Goal: Find specific page/section: Find specific page/section

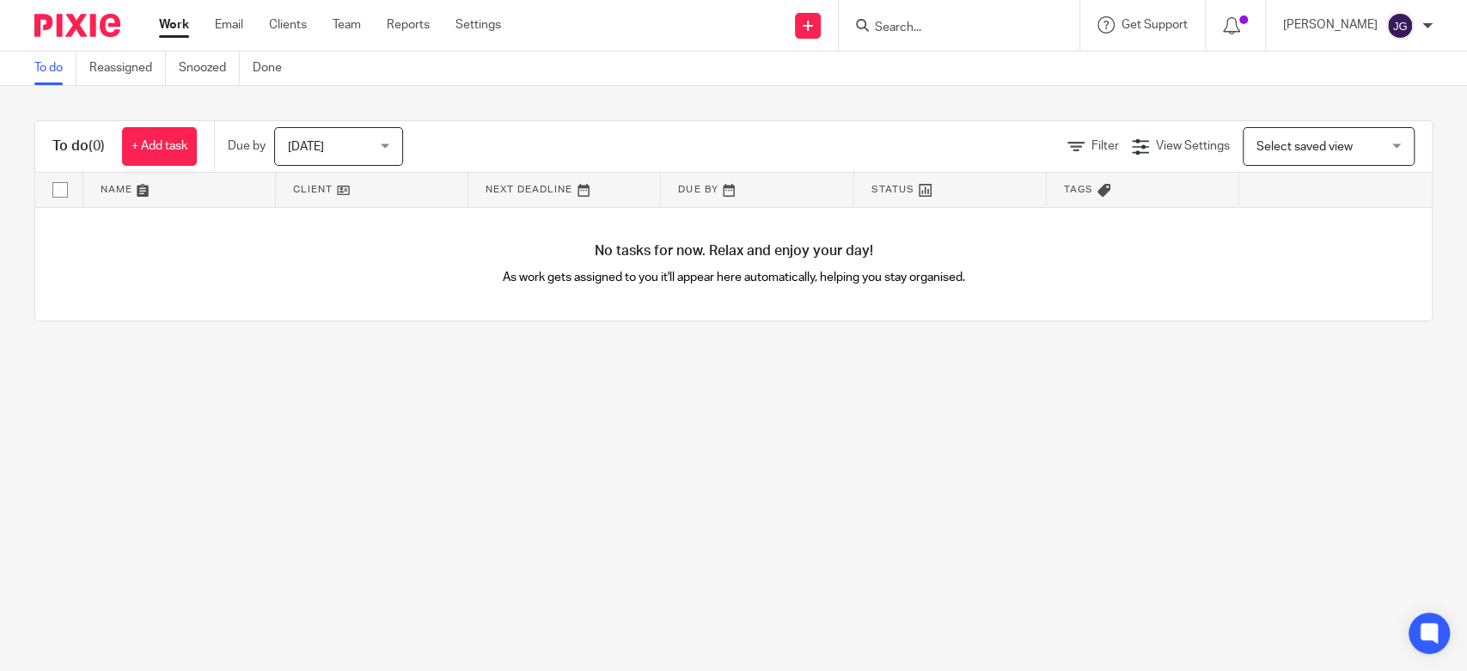
click at [965, 25] on input "Search" at bounding box center [950, 28] width 155 height 15
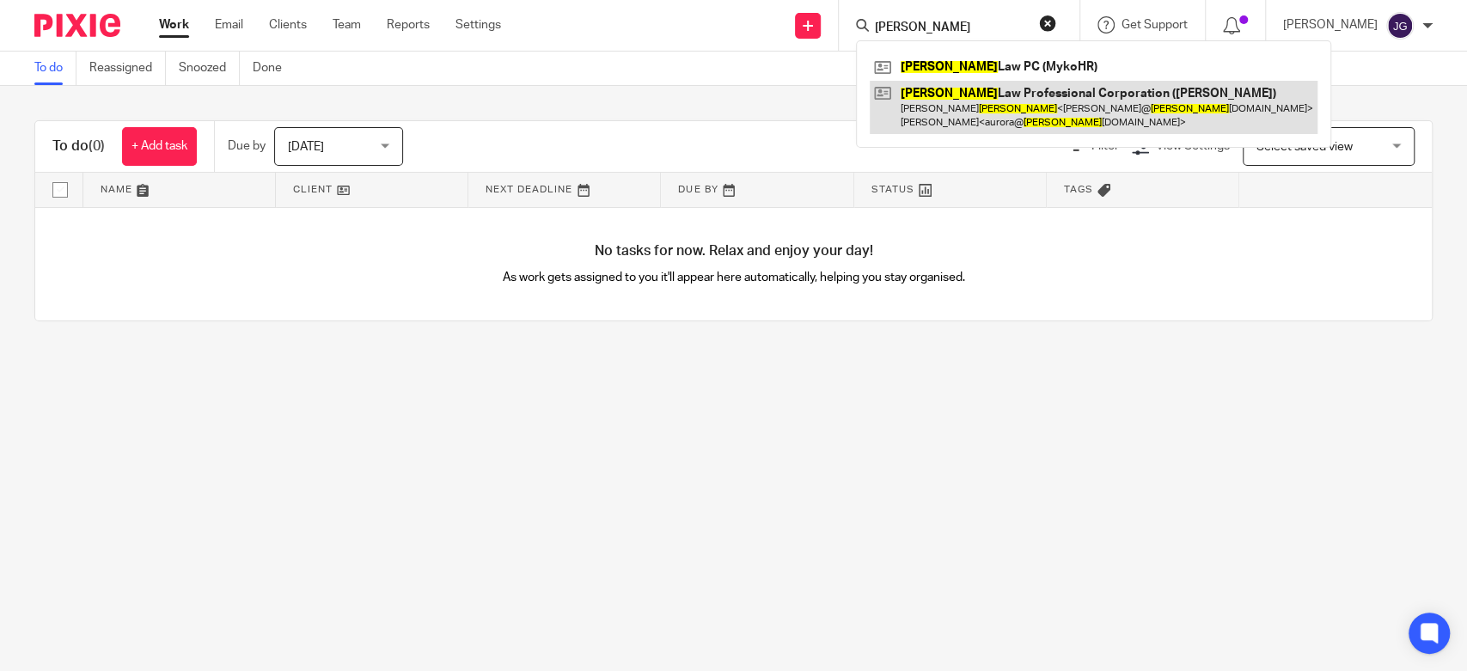
type input "conron"
click at [972, 99] on link at bounding box center [1094, 107] width 448 height 53
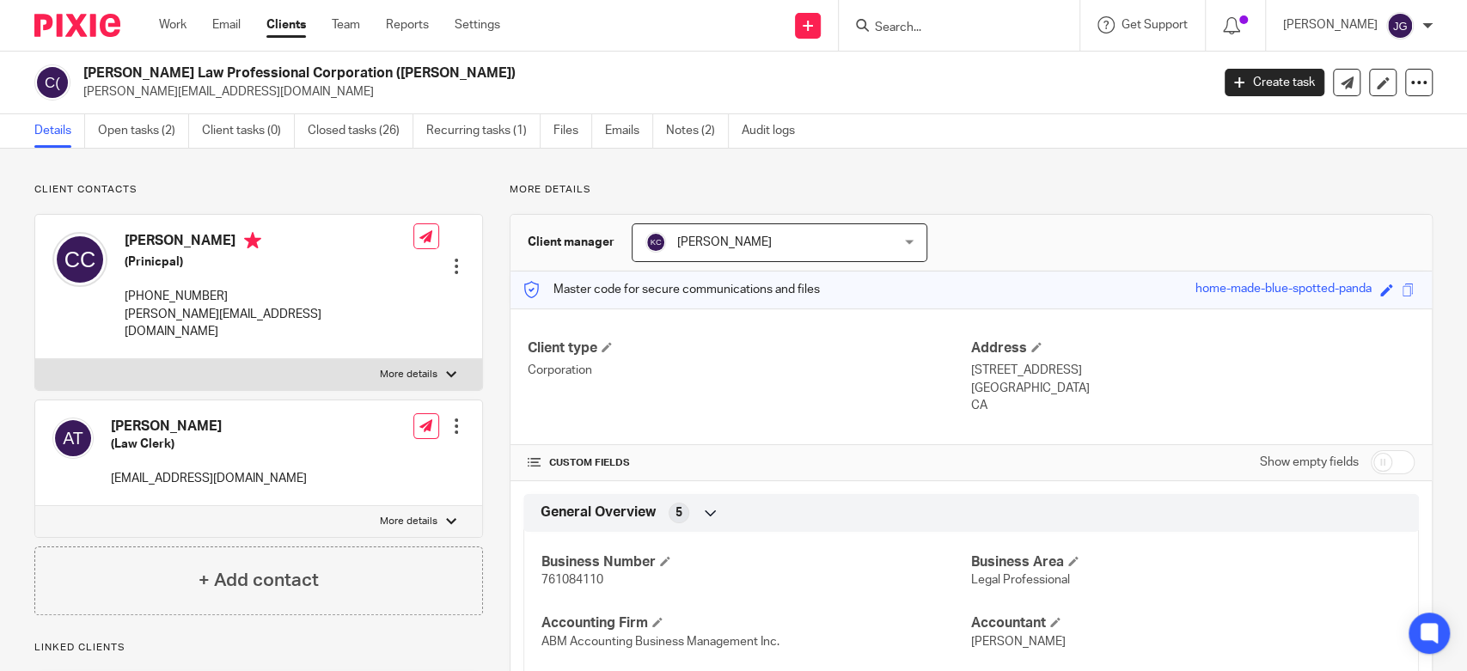
click at [930, 25] on input "Search" at bounding box center [950, 28] width 155 height 15
paste input "Schneider"
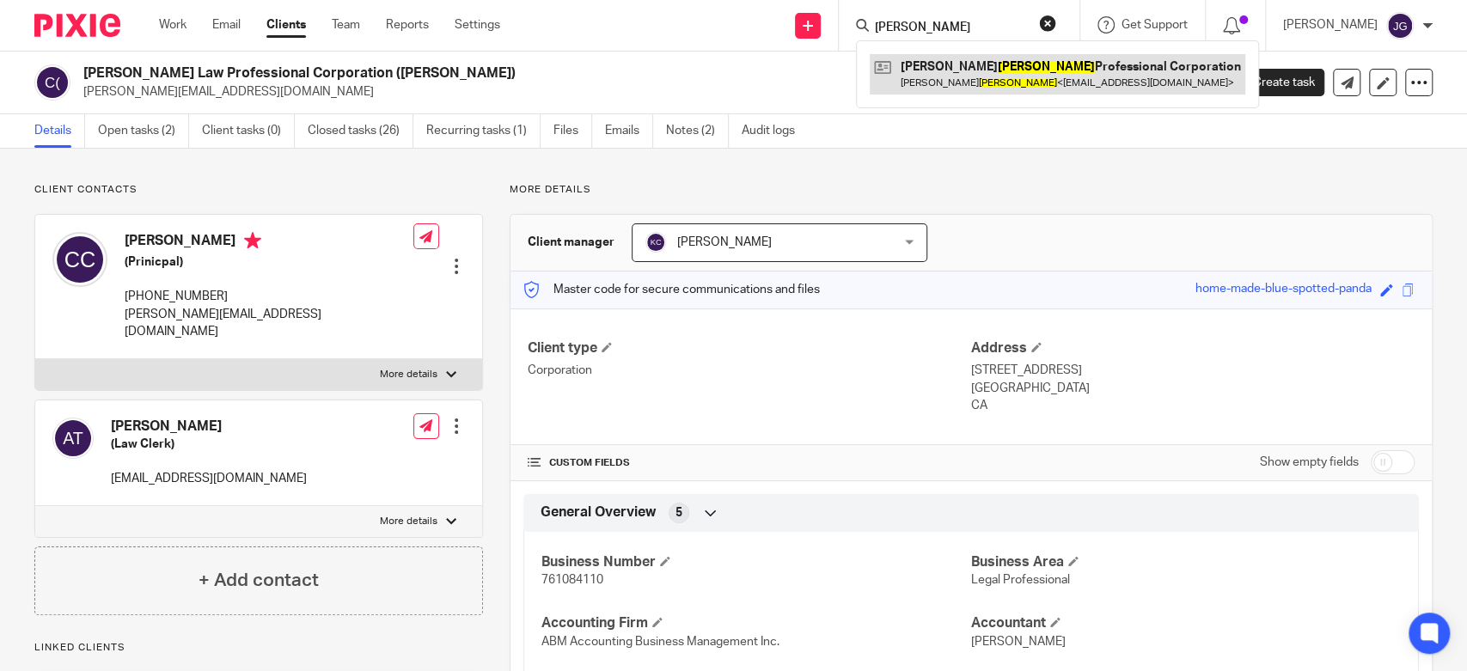
type input "Schneider"
click at [989, 80] on link at bounding box center [1058, 74] width 376 height 40
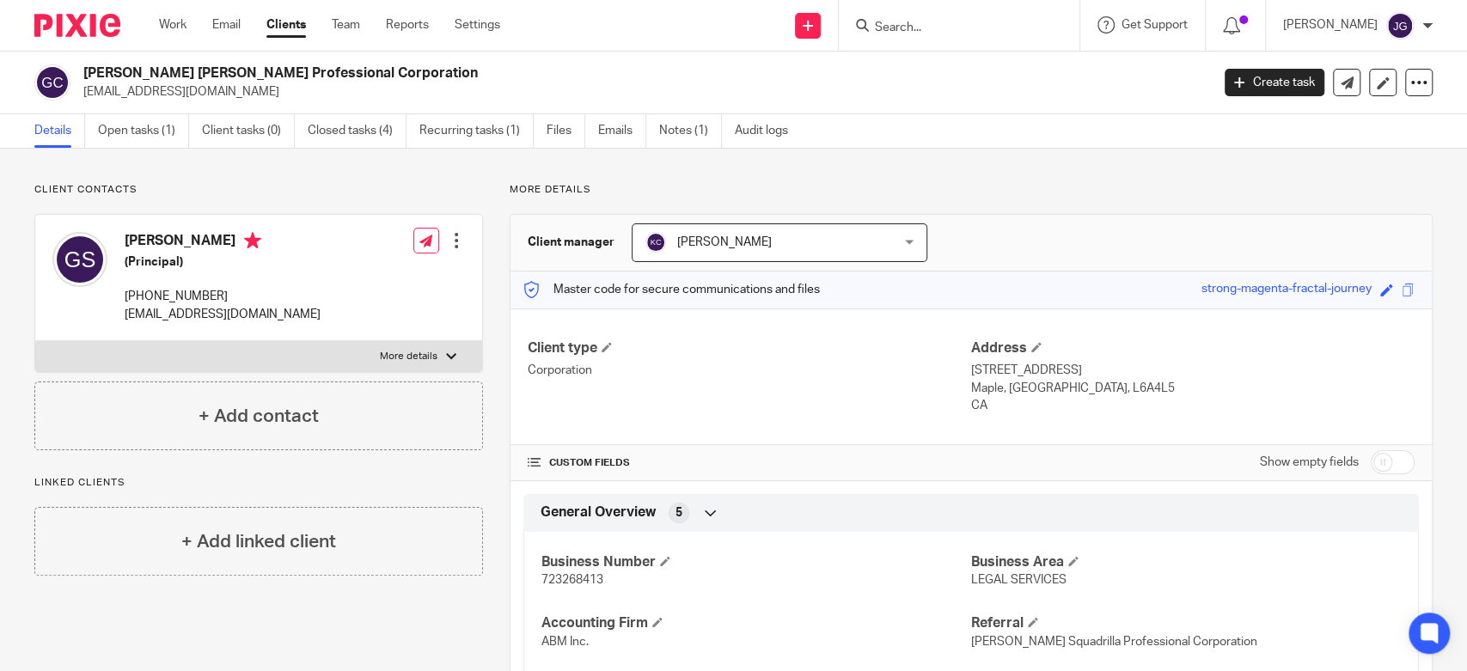
click at [917, 28] on input "Search" at bounding box center [950, 28] width 155 height 15
paste input "Hairstrong"
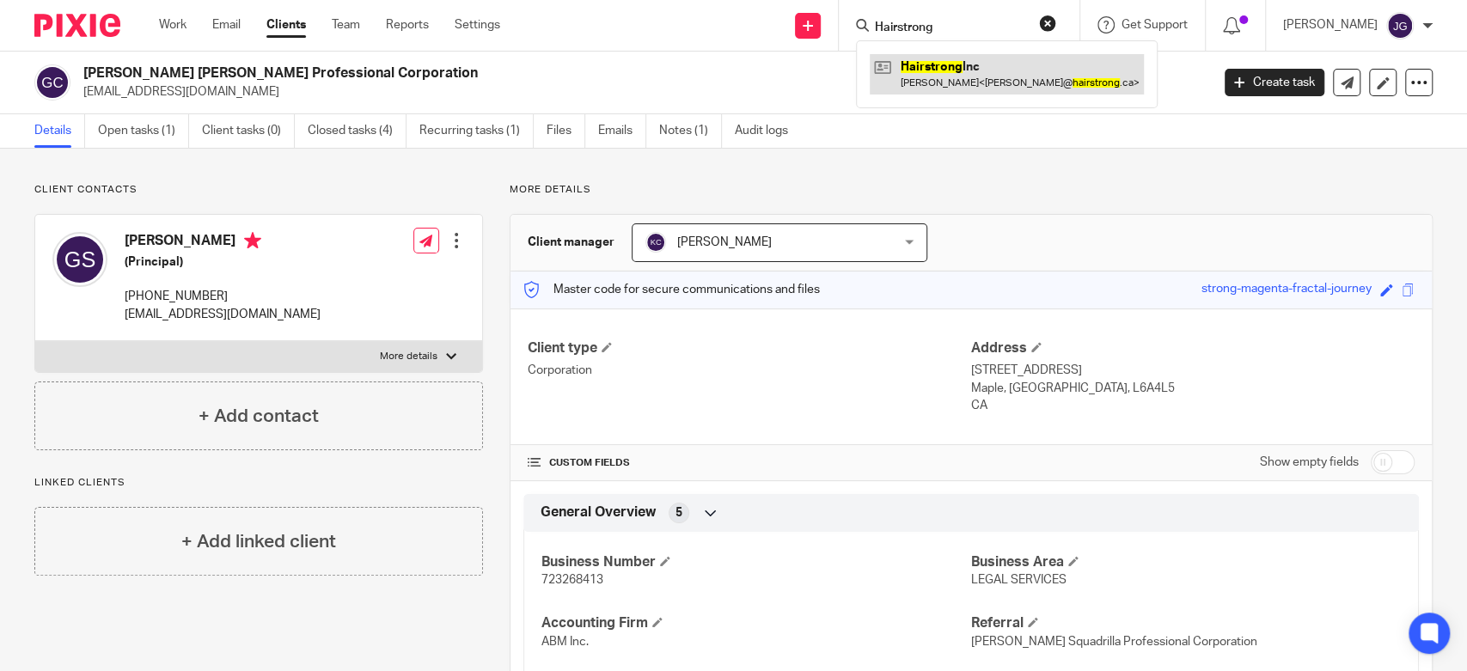
type input "Hairstrong"
click at [932, 77] on link at bounding box center [1007, 74] width 274 height 40
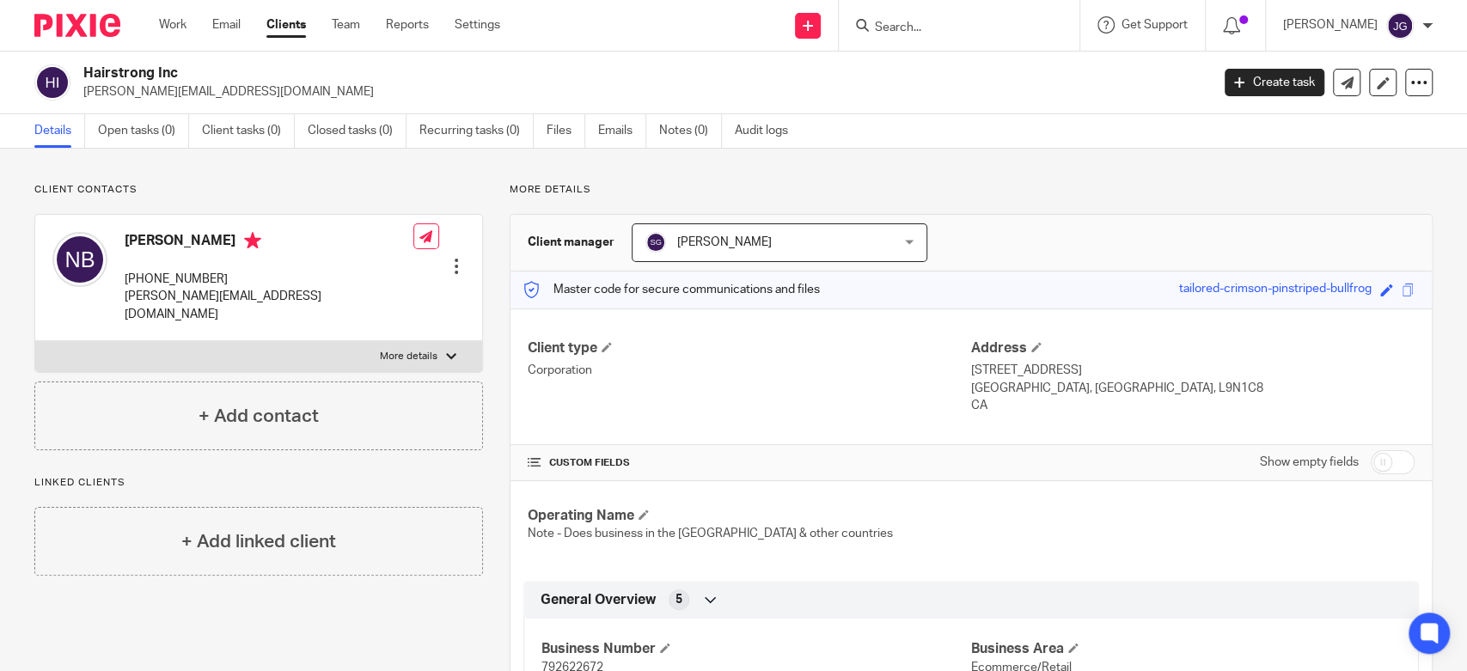
click at [945, 21] on input "Search" at bounding box center [950, 28] width 155 height 15
paste input "[PERSON_NAME]"
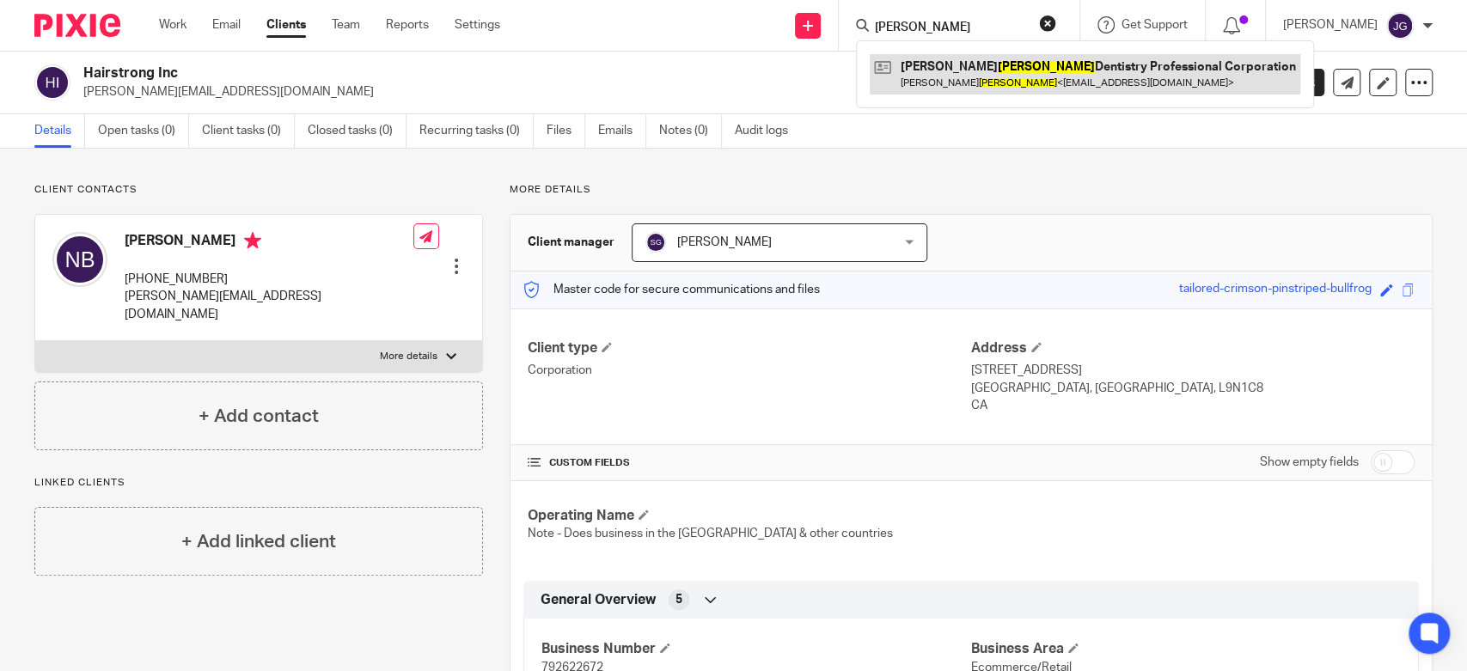
type input "[PERSON_NAME]"
click at [972, 79] on link at bounding box center [1085, 74] width 431 height 40
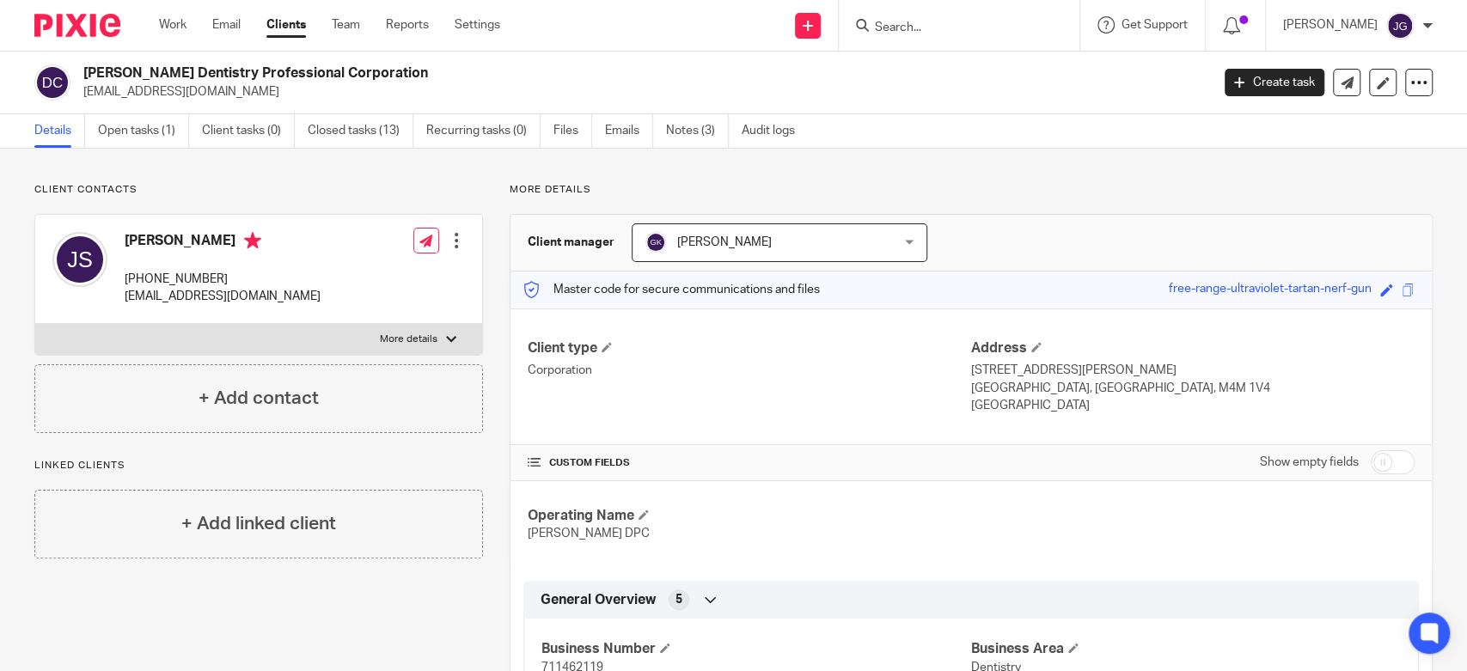
click at [916, 13] on div at bounding box center [959, 25] width 241 height 51
click at [919, 29] on input "Search" at bounding box center [950, 28] width 155 height 15
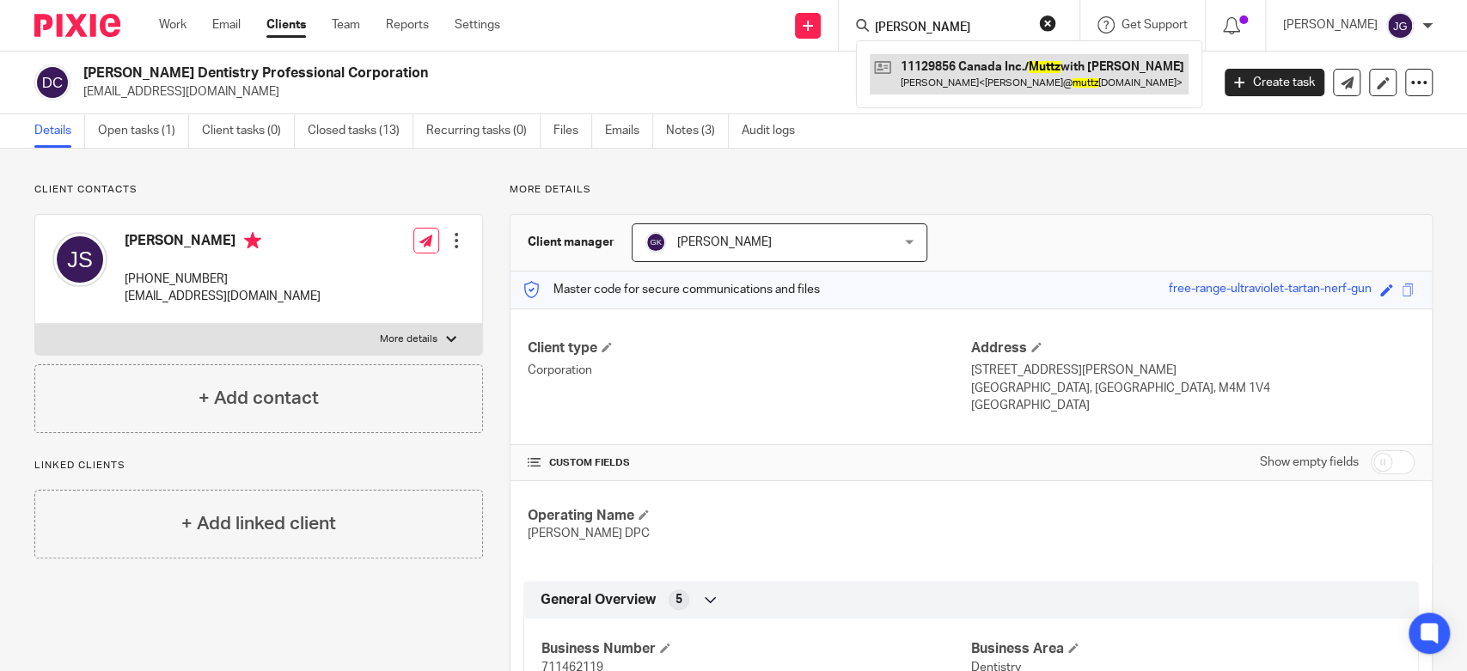
type input "mutz"
click at [973, 64] on link at bounding box center [1029, 74] width 319 height 40
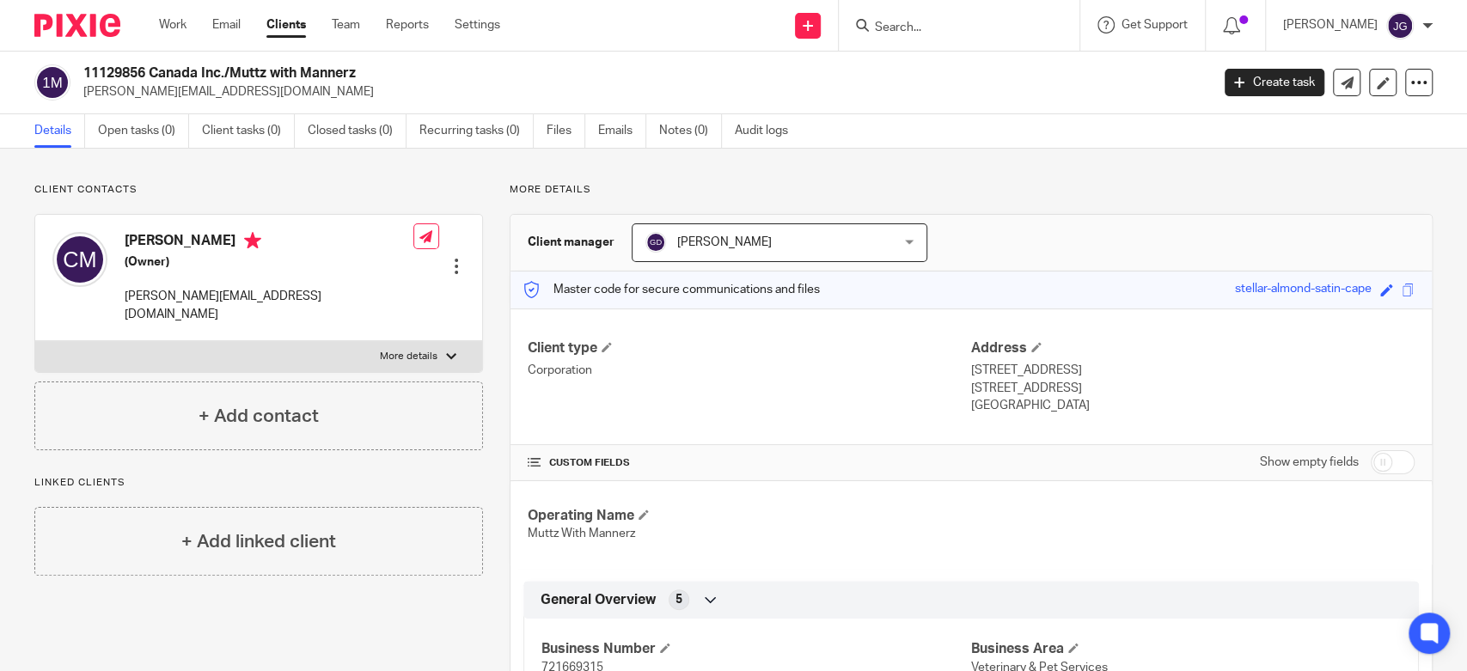
click at [902, 27] on input "Search" at bounding box center [950, 28] width 155 height 15
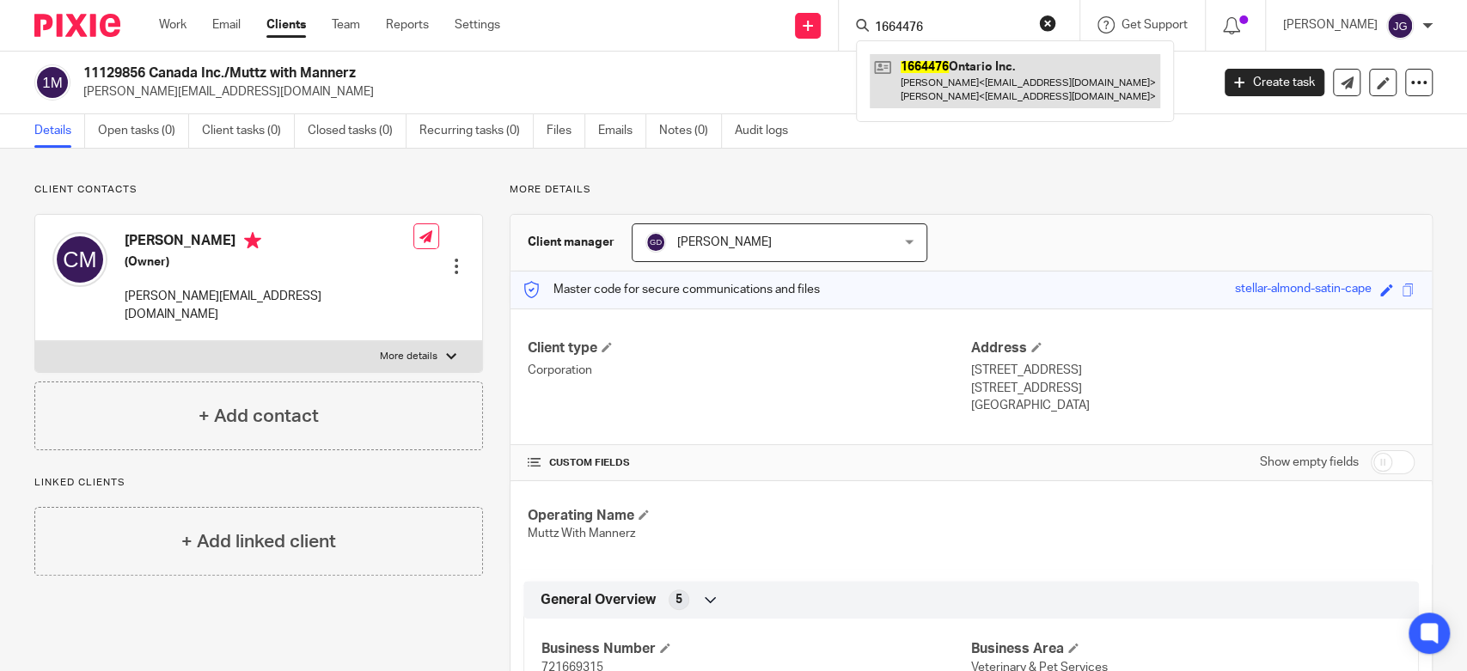
type input "1664476"
click at [941, 79] on link at bounding box center [1015, 80] width 291 height 53
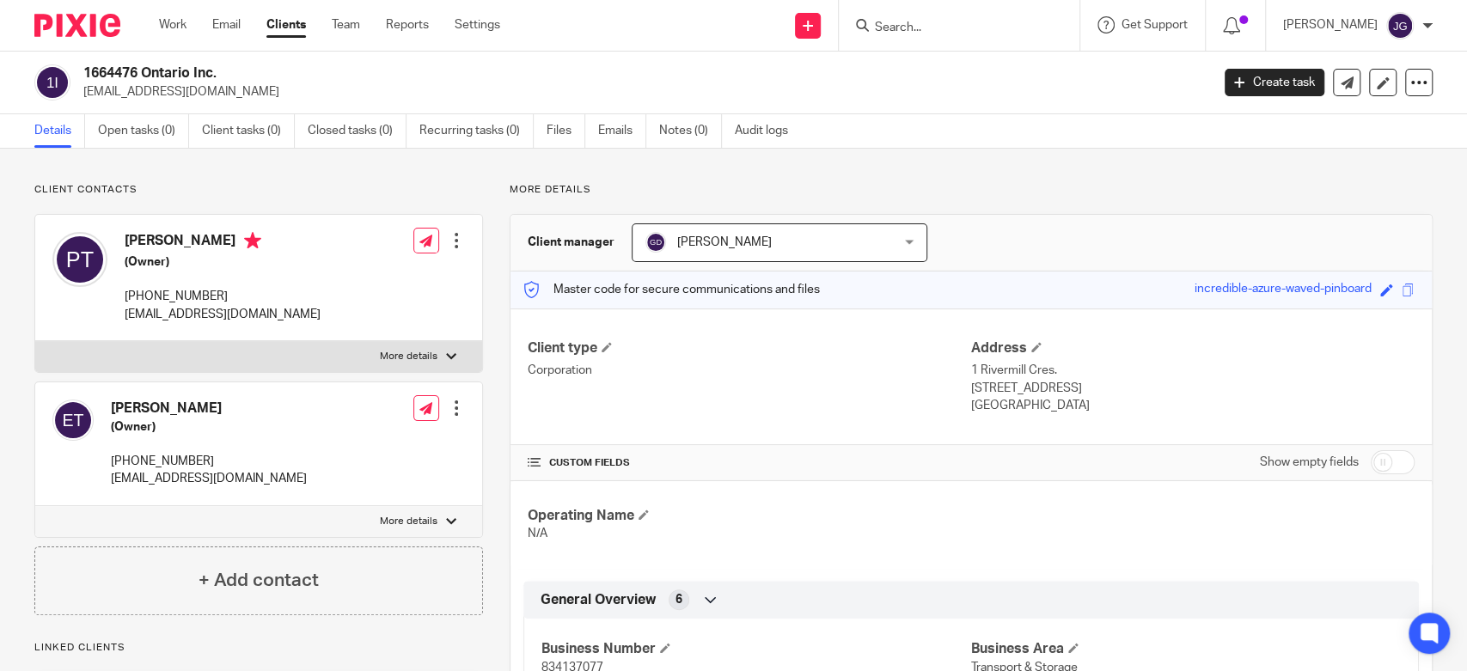
click at [929, 21] on input "Search" at bounding box center [950, 28] width 155 height 15
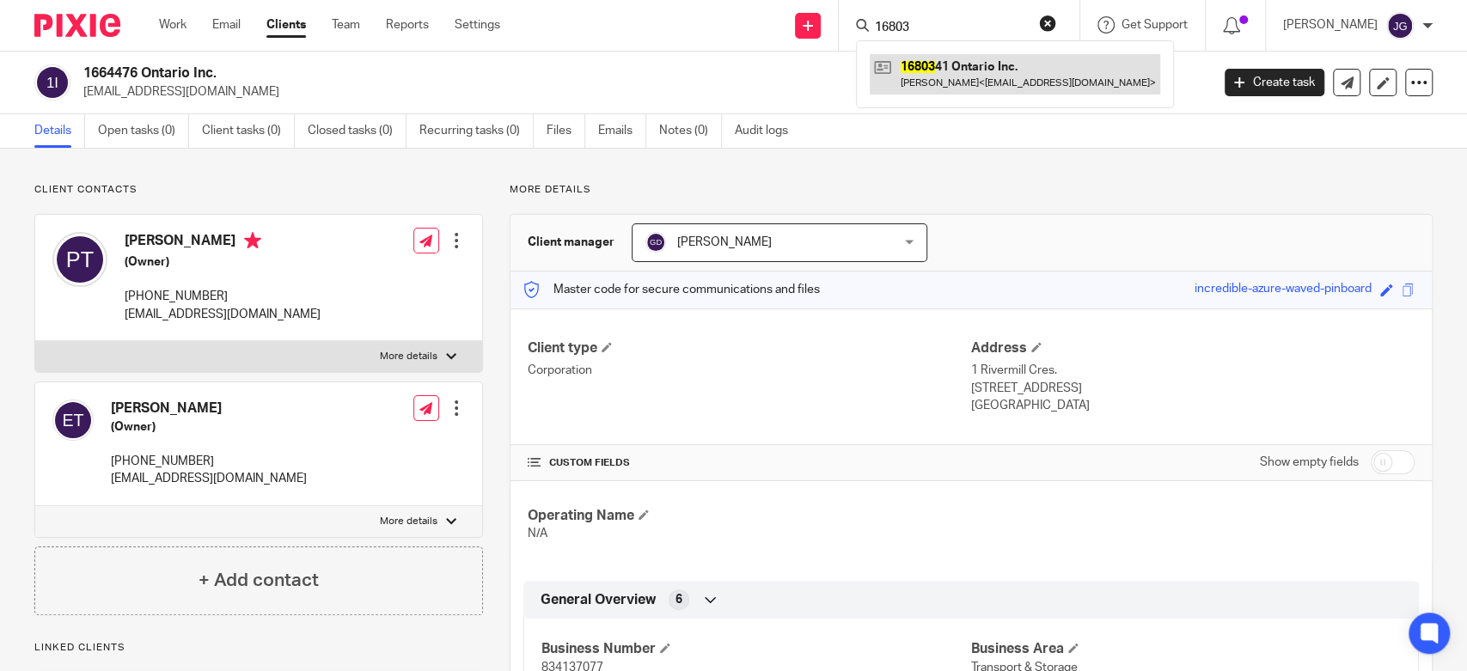
type input "16803"
click at [948, 73] on link at bounding box center [1015, 74] width 291 height 40
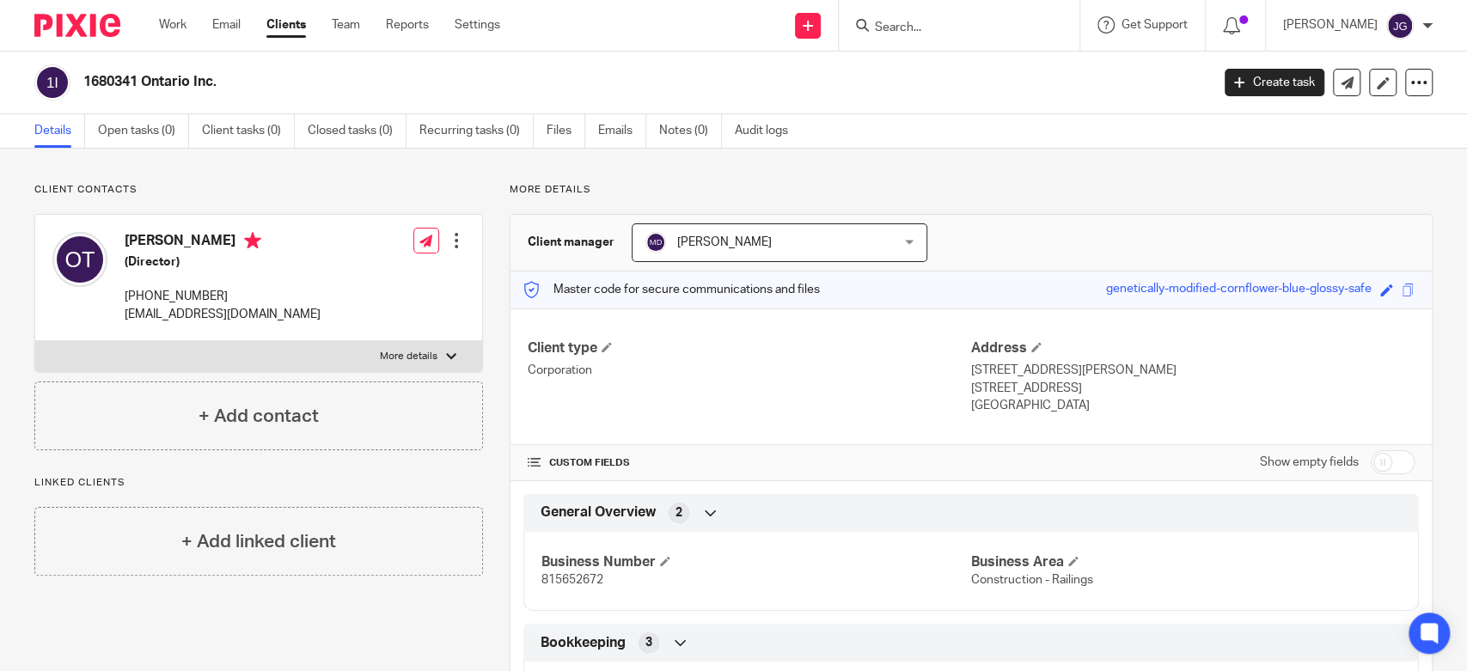
click at [949, 24] on input "Search" at bounding box center [950, 28] width 155 height 15
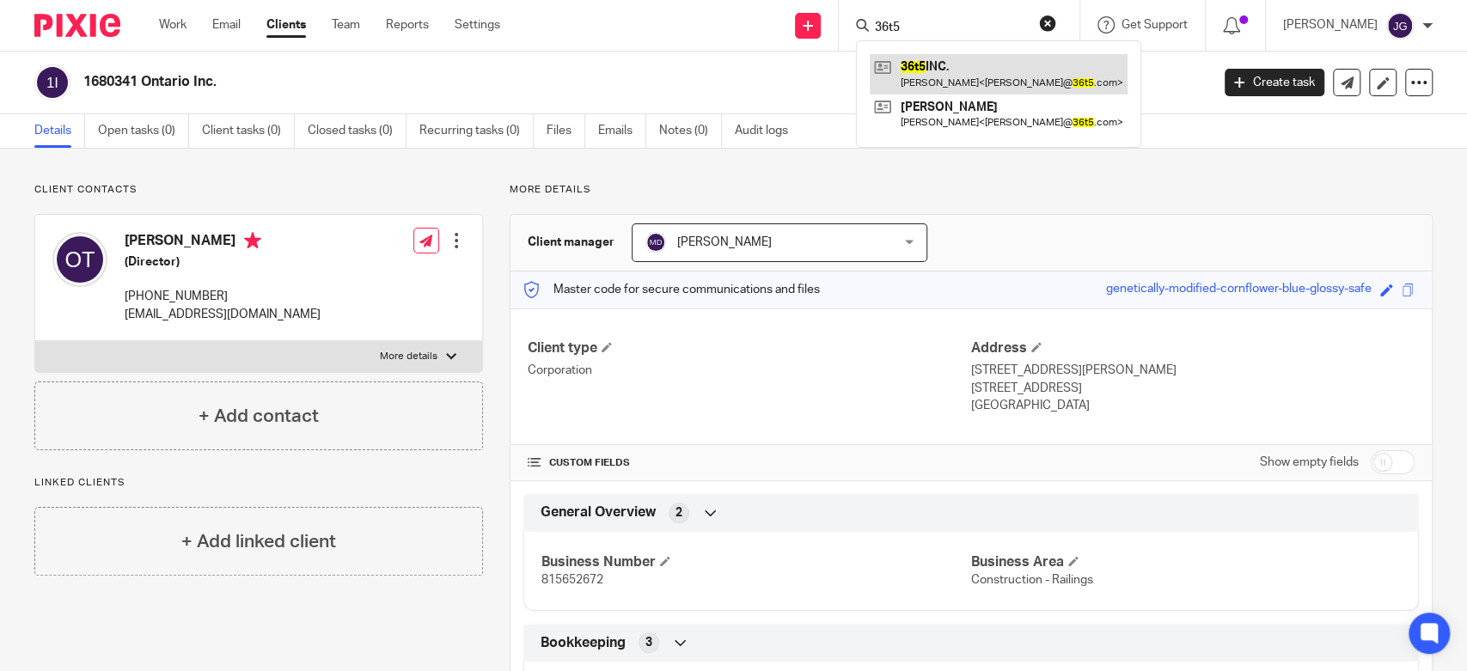
type input "36t5"
click at [953, 71] on link at bounding box center [999, 74] width 258 height 40
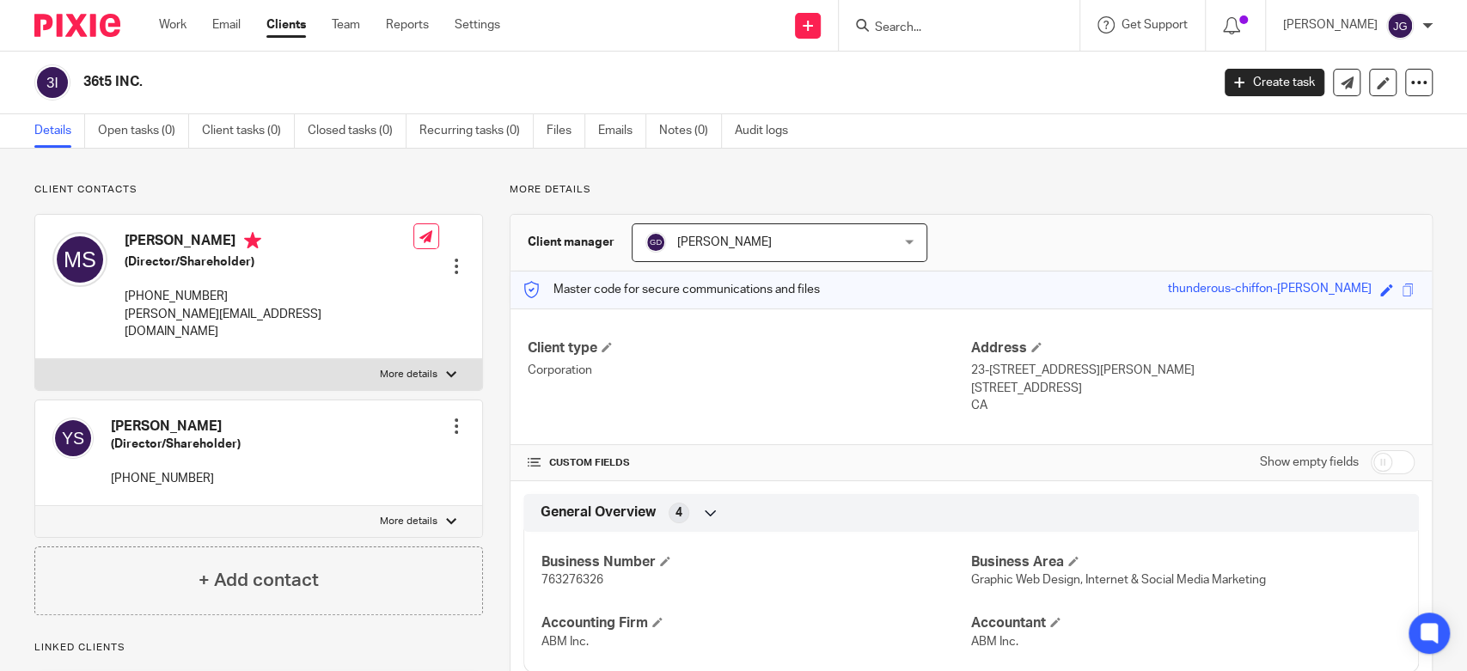
click at [914, 18] on form at bounding box center [964, 25] width 183 height 21
click at [924, 29] on input "Search" at bounding box center [950, 28] width 155 height 15
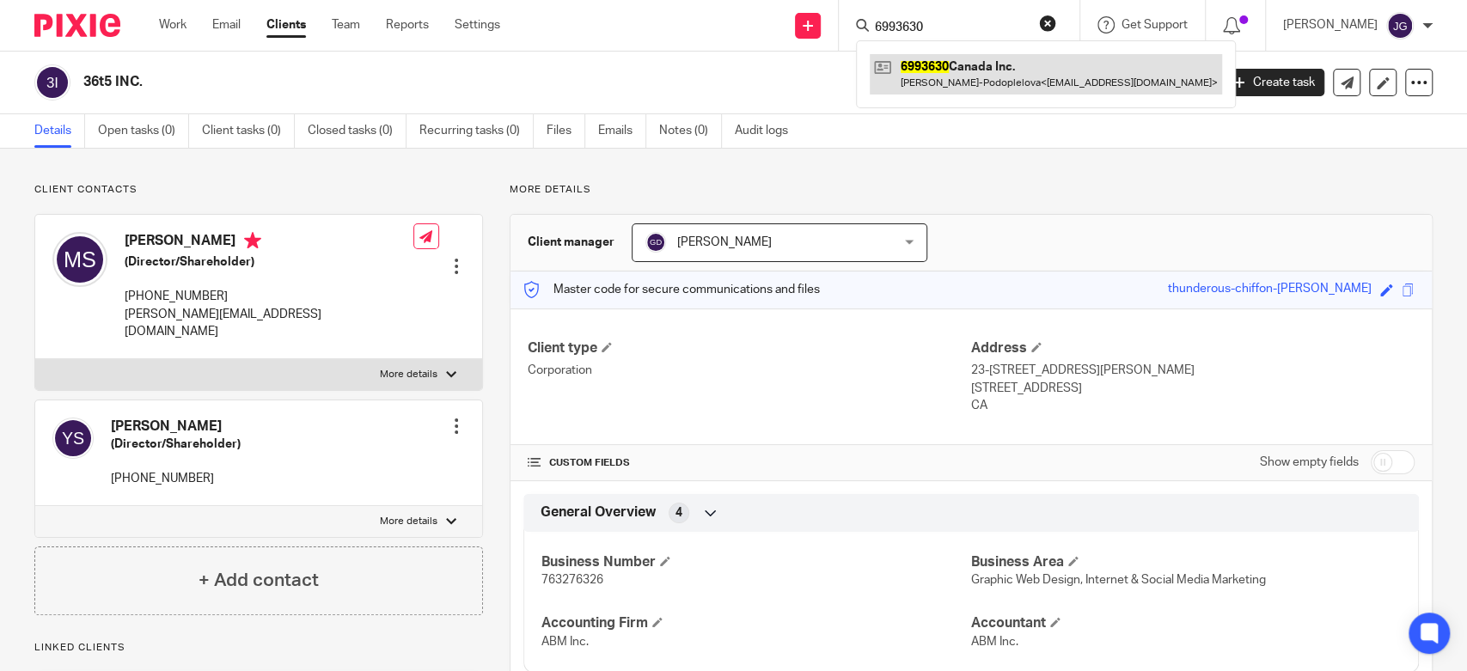
type input "6993630"
click at [936, 73] on link at bounding box center [1046, 74] width 352 height 40
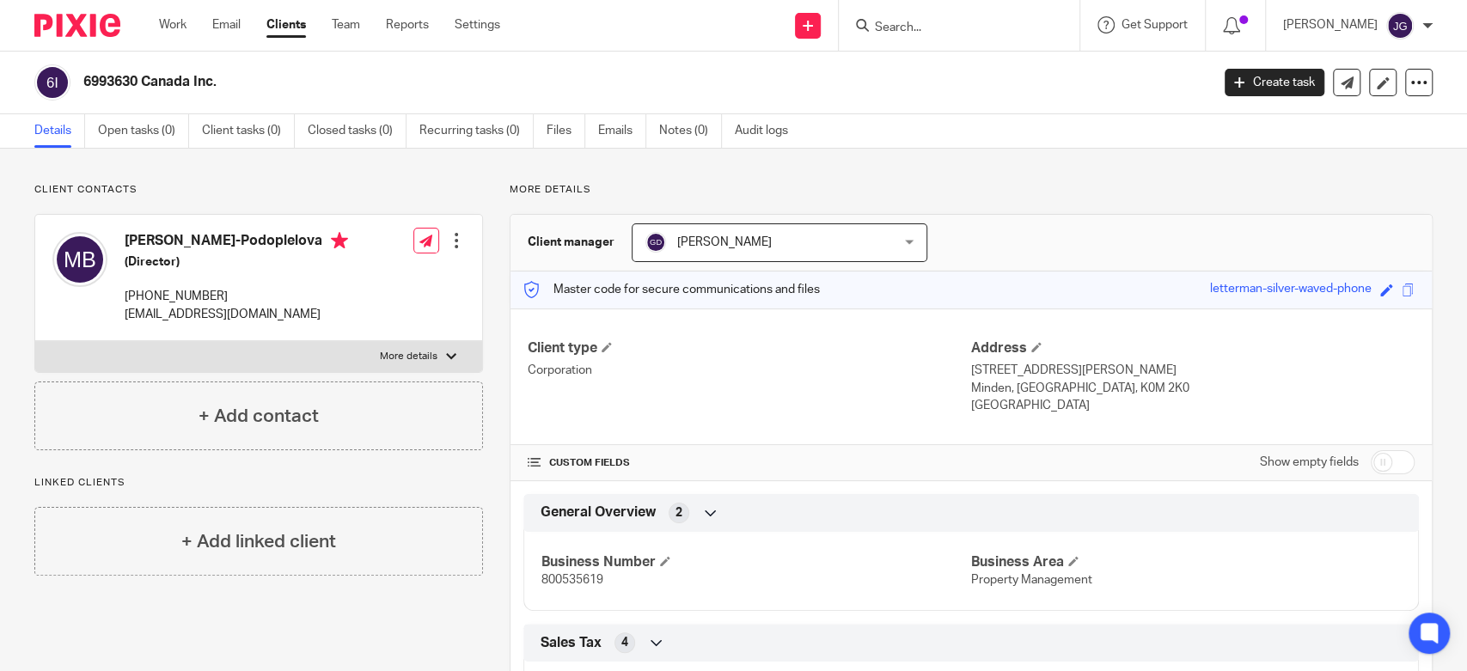
click at [891, 19] on form at bounding box center [964, 25] width 183 height 21
click at [918, 21] on input "Search" at bounding box center [950, 28] width 155 height 15
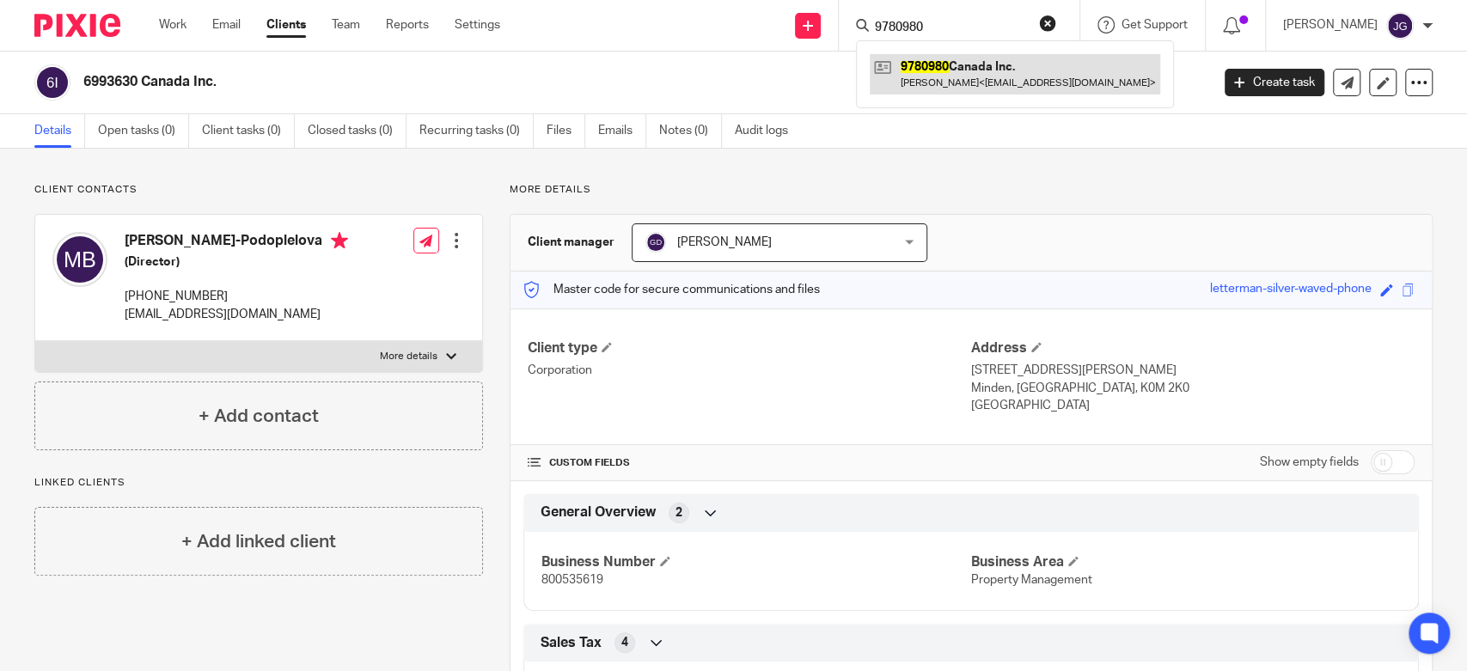
type input "9780980"
click at [936, 58] on link at bounding box center [1015, 74] width 291 height 40
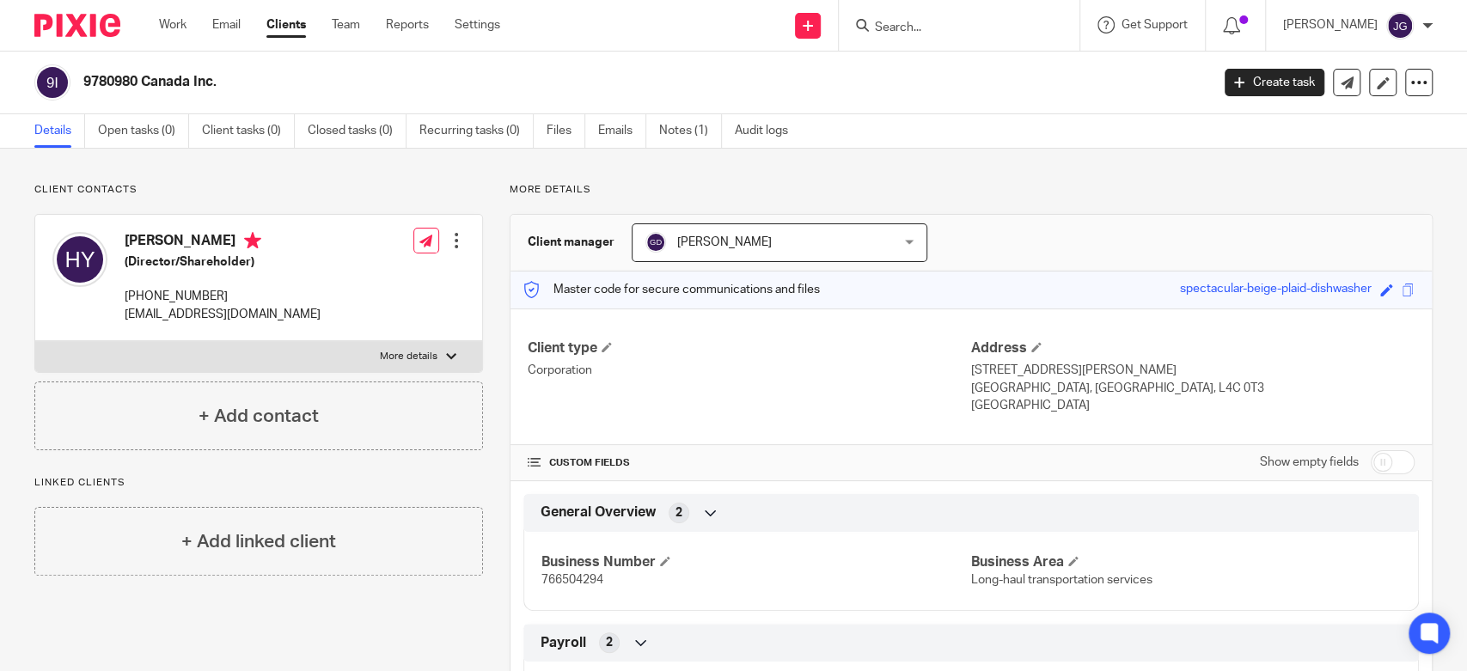
click at [907, 21] on input "Search" at bounding box center [950, 28] width 155 height 15
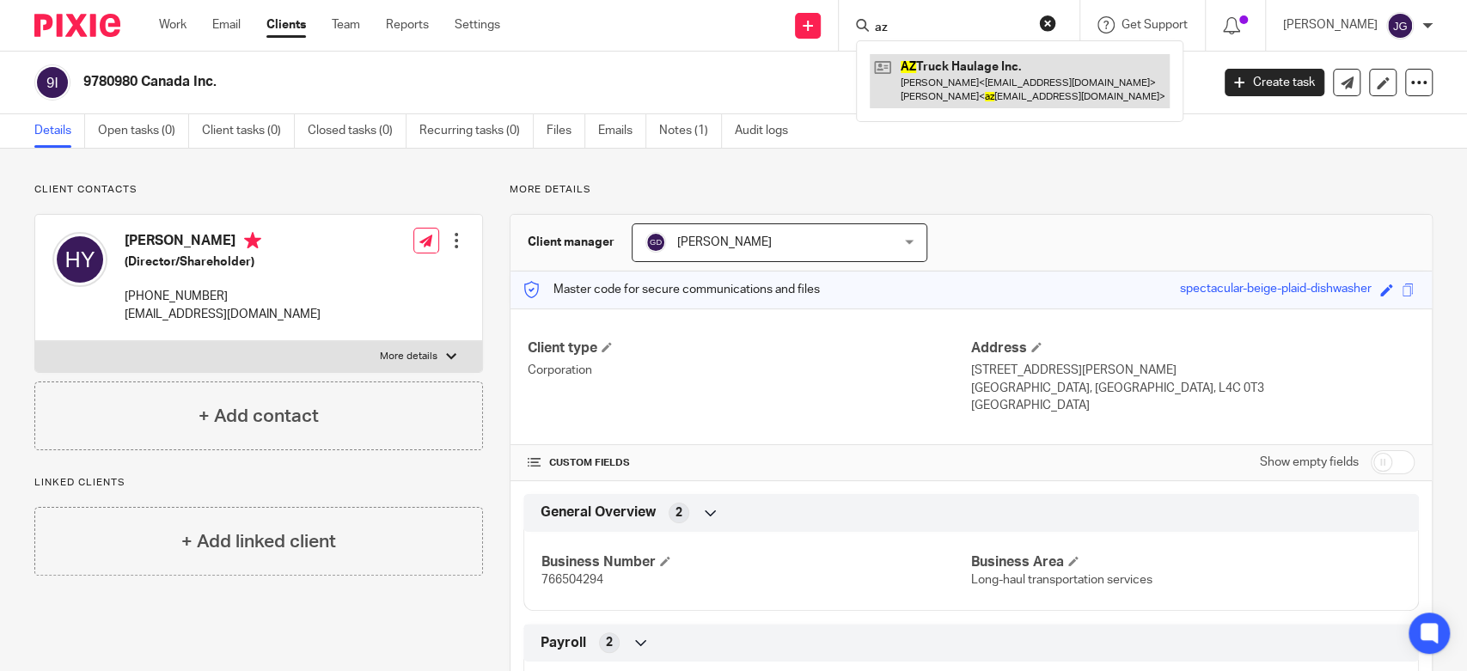
type input "az"
click at [1002, 65] on link at bounding box center [1020, 80] width 300 height 53
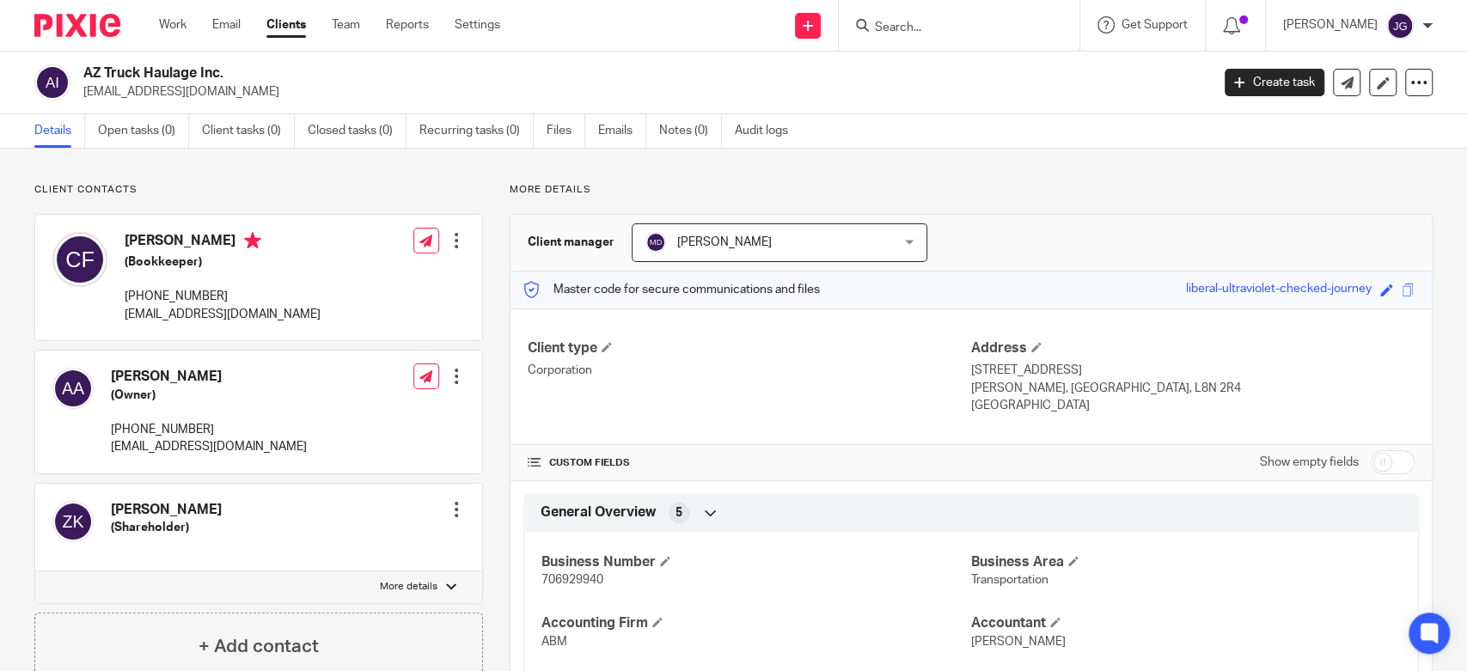
click at [888, 25] on input "Search" at bounding box center [950, 28] width 155 height 15
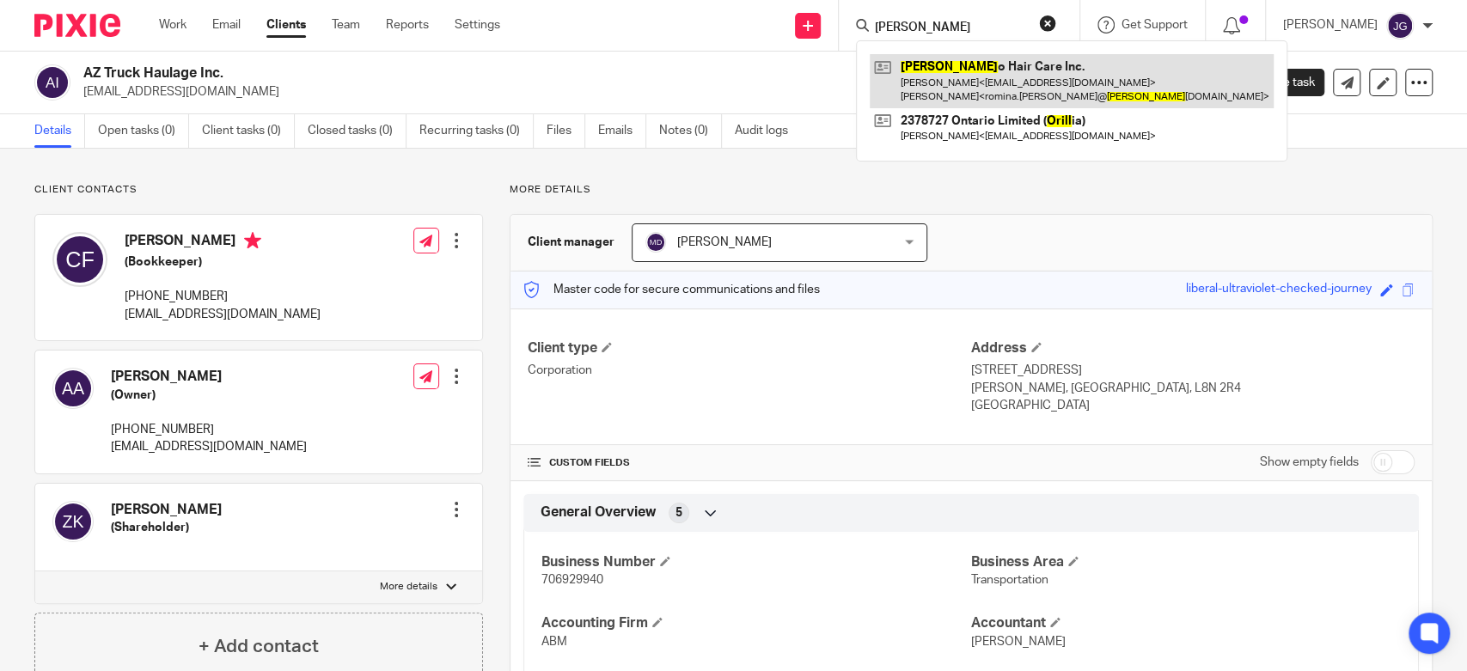
type input "brill"
click at [1025, 76] on link at bounding box center [1072, 80] width 404 height 53
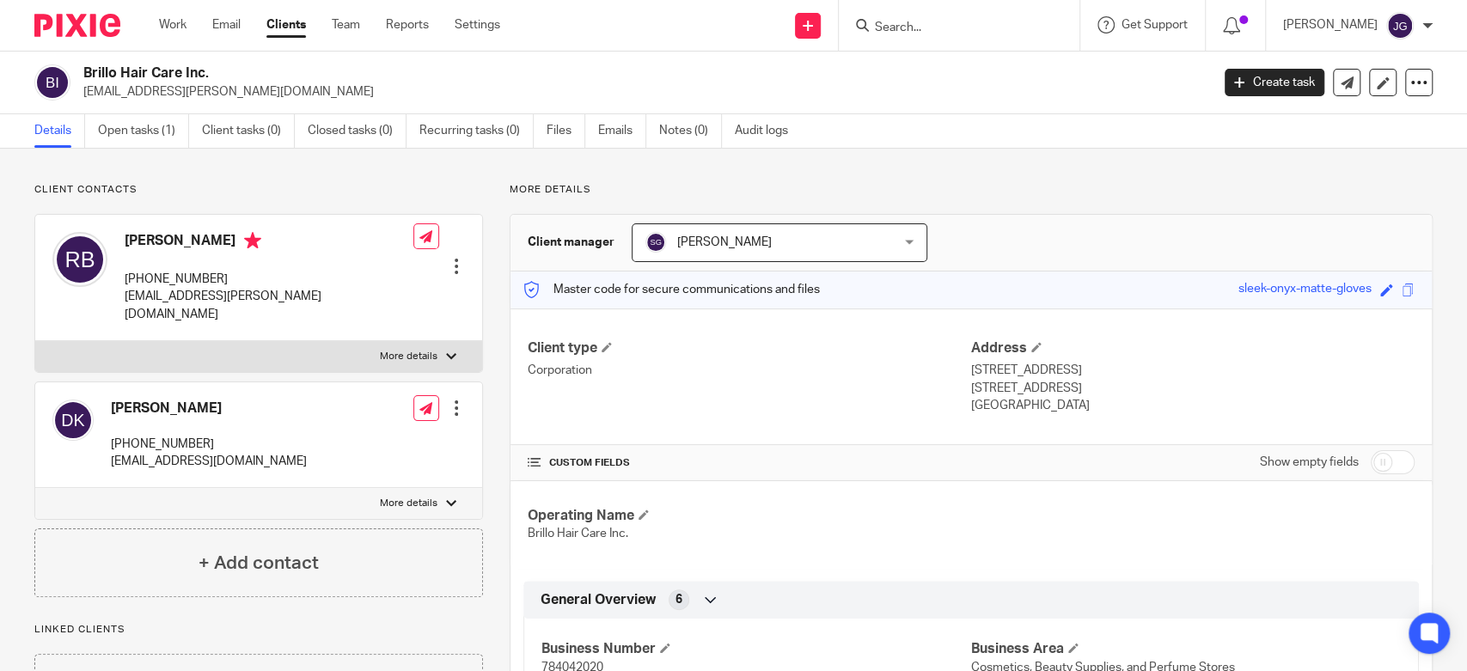
click at [889, 30] on input "Search" at bounding box center [950, 28] width 155 height 15
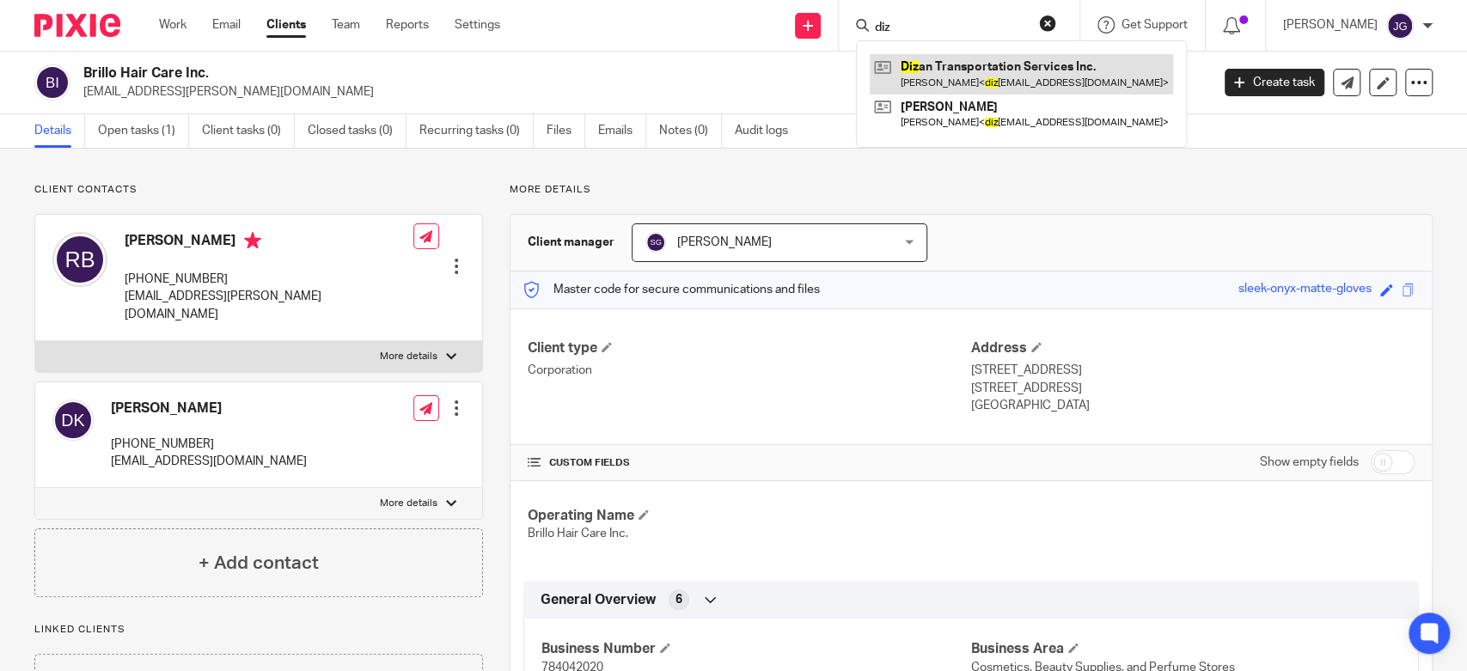
type input "diz"
click at [979, 80] on link at bounding box center [1021, 74] width 303 height 40
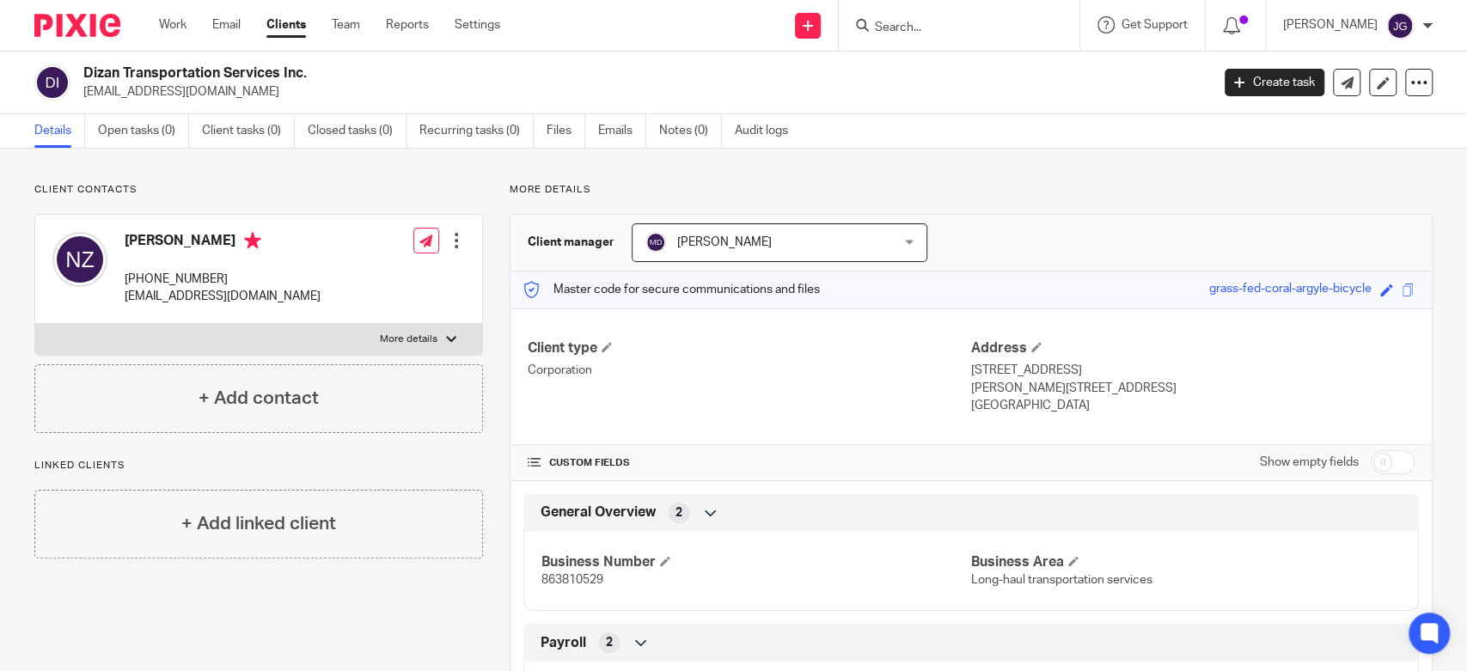
click at [952, 30] on input "Search" at bounding box center [950, 28] width 155 height 15
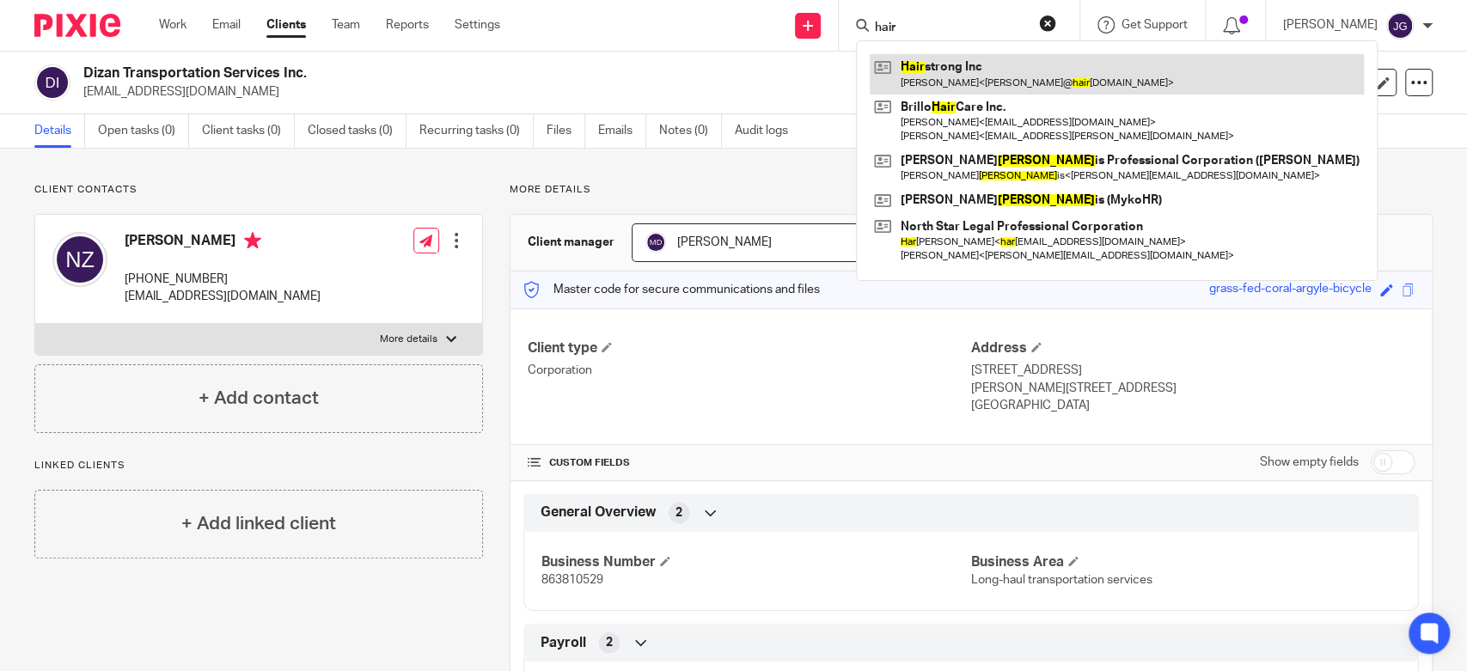
type input "hair"
click at [996, 80] on link at bounding box center [1117, 74] width 494 height 40
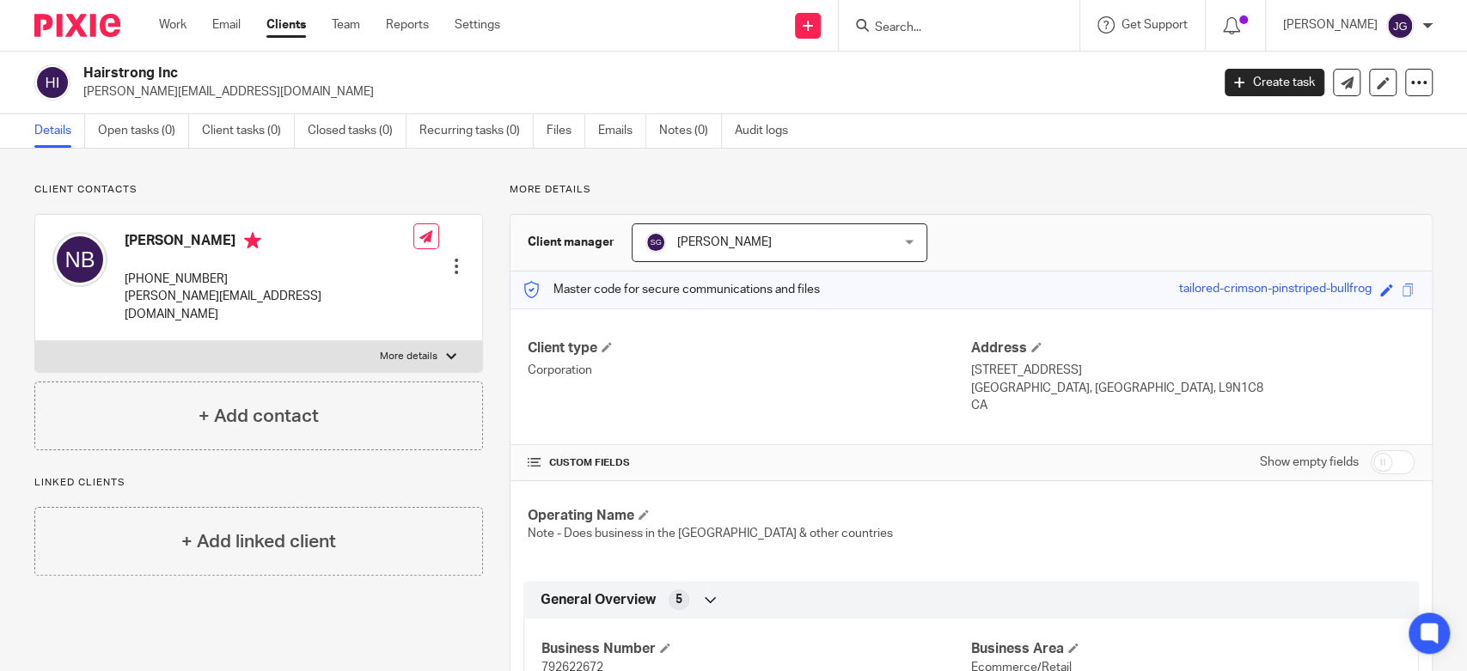
click at [922, 15] on form at bounding box center [964, 25] width 183 height 21
click at [915, 22] on input "Search" at bounding box center [950, 28] width 155 height 15
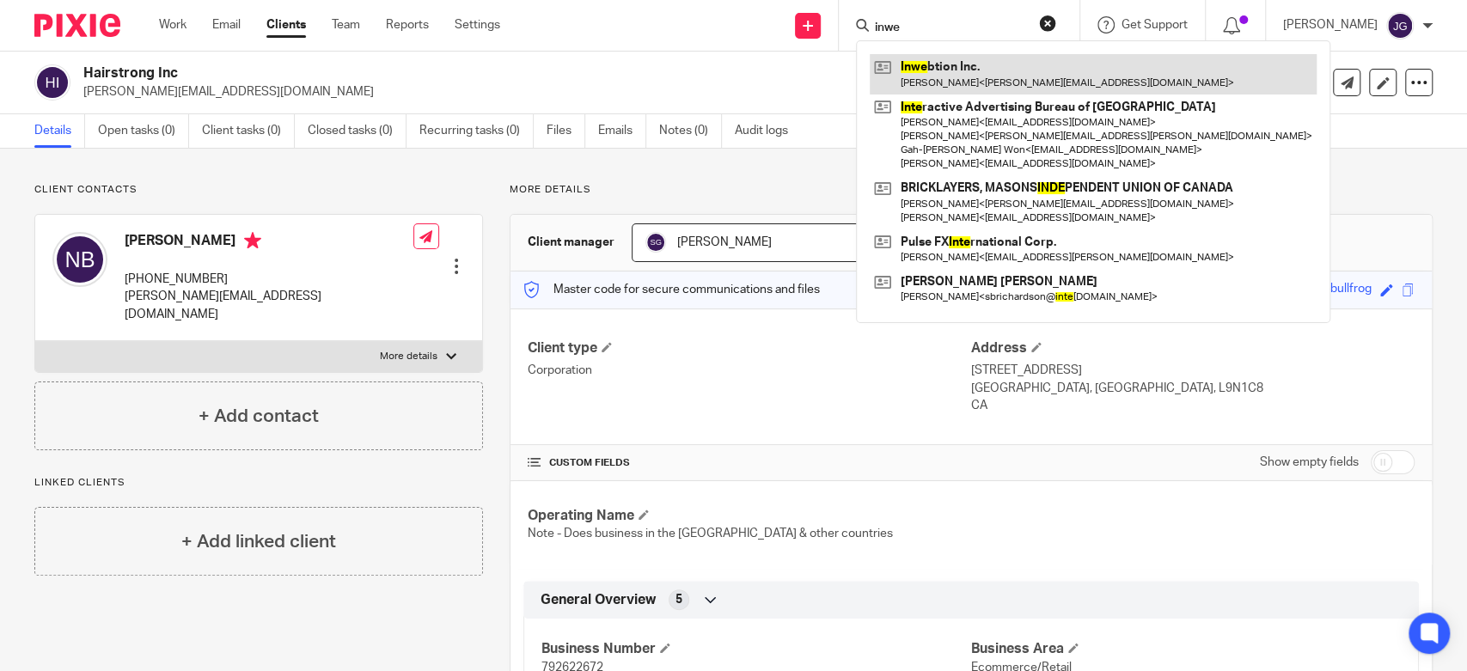
type input "inwe"
click at [923, 68] on link at bounding box center [1093, 74] width 447 height 40
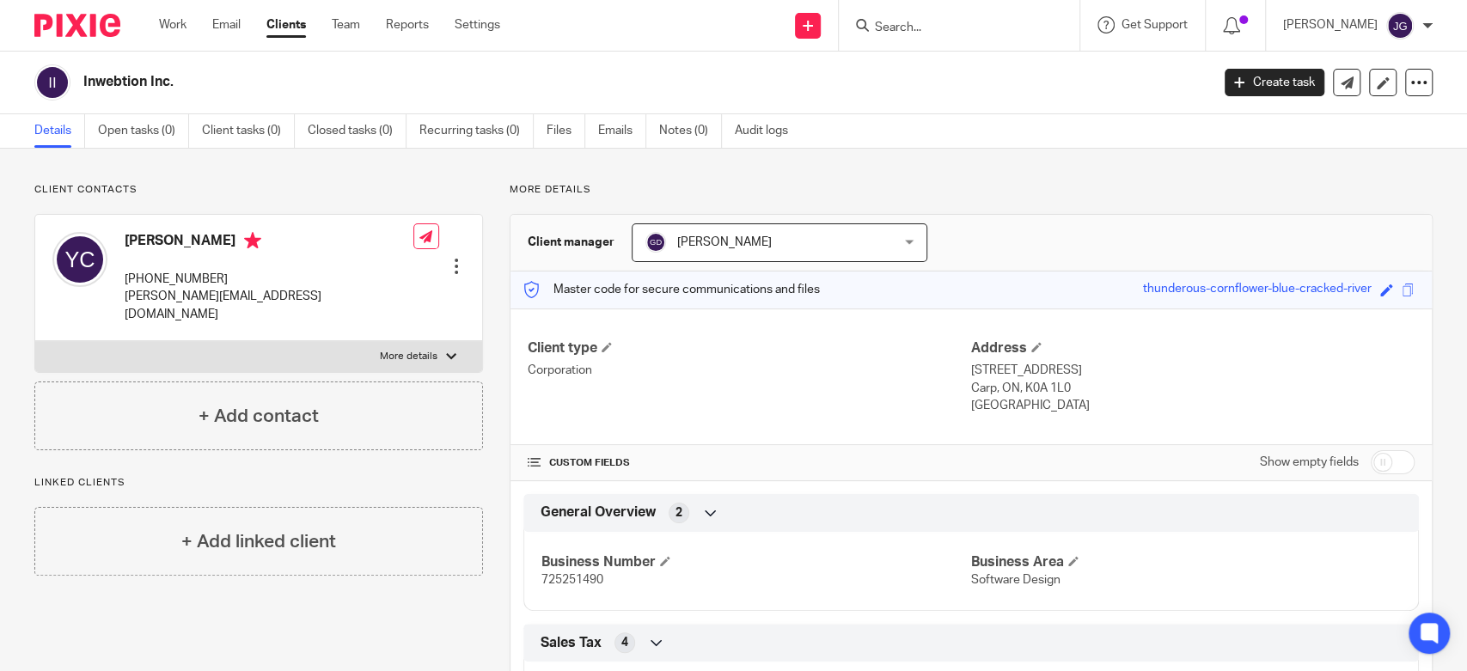
click at [923, 17] on form at bounding box center [964, 25] width 183 height 21
click at [923, 35] on form at bounding box center [964, 25] width 183 height 21
click at [853, 36] on div at bounding box center [959, 25] width 241 height 51
click at [887, 21] on input "Search" at bounding box center [950, 28] width 155 height 15
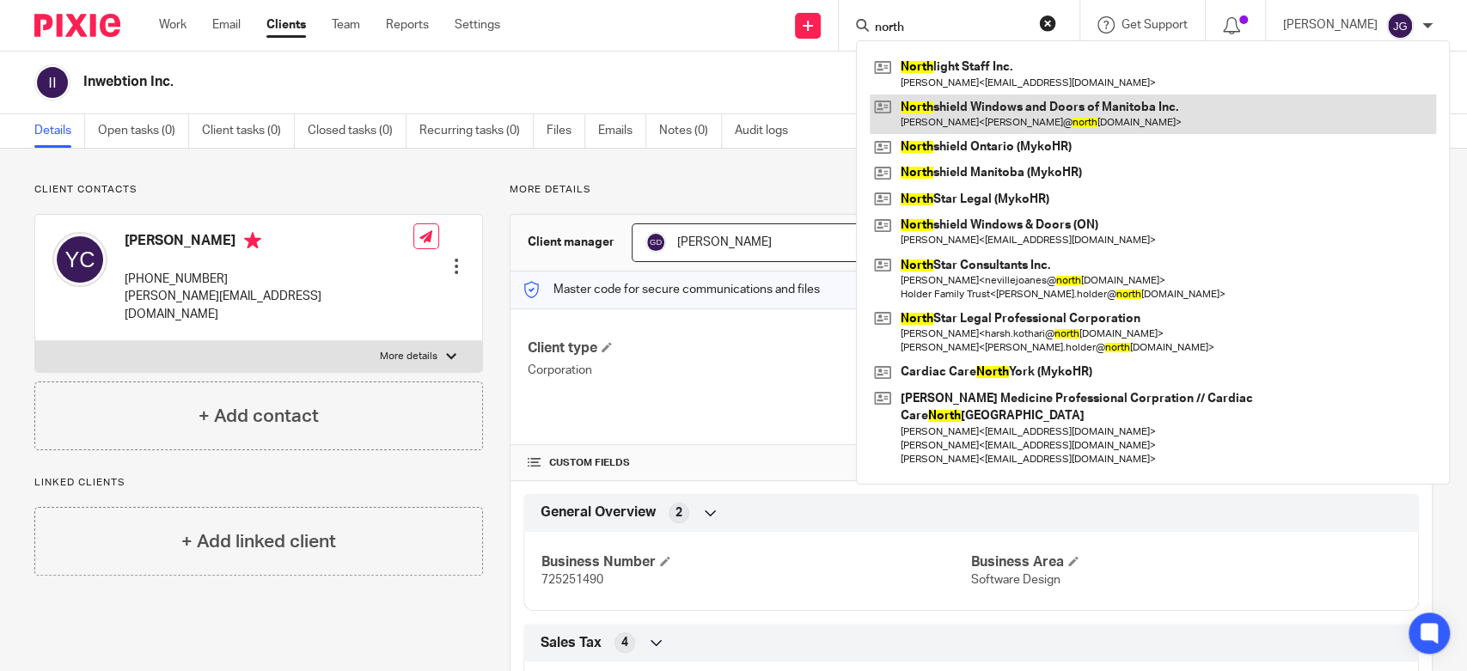
type input "north"
click at [971, 108] on link at bounding box center [1153, 115] width 567 height 40
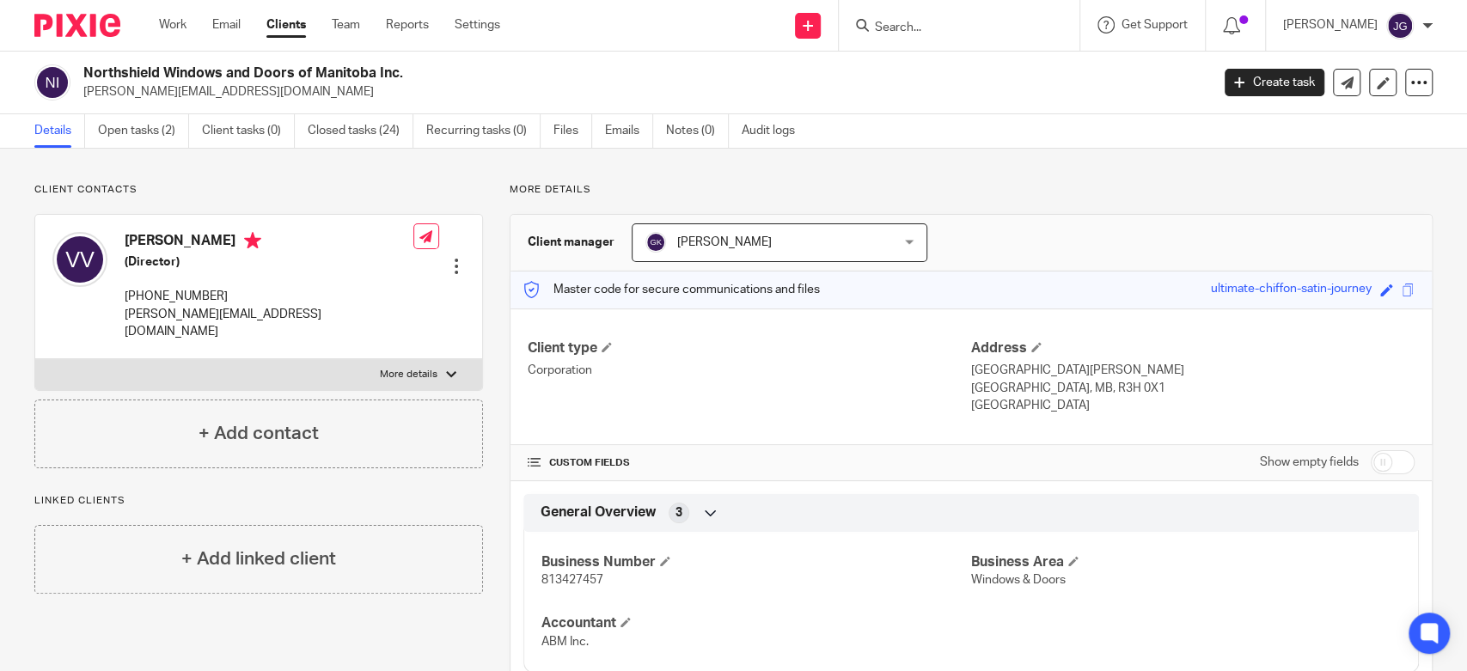
click at [908, 25] on input "Search" at bounding box center [950, 28] width 155 height 15
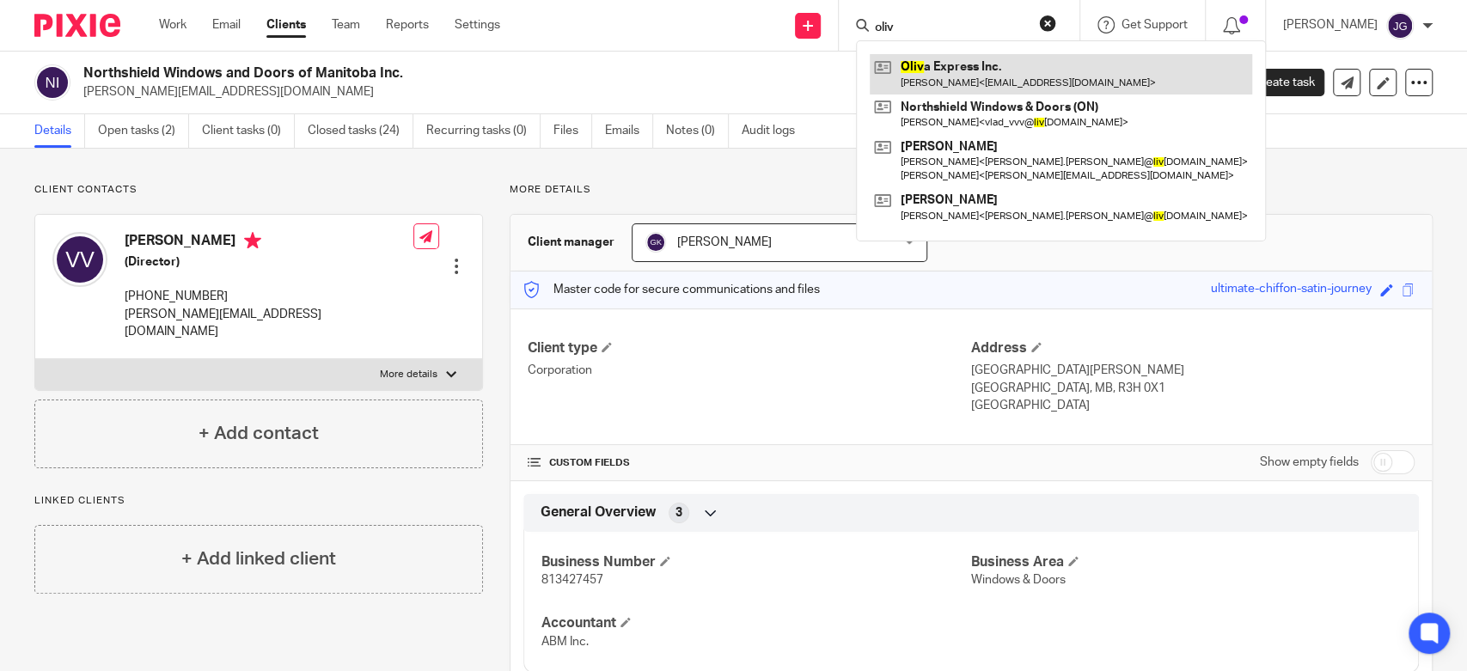
type input "oliv"
click at [928, 71] on link at bounding box center [1061, 74] width 383 height 40
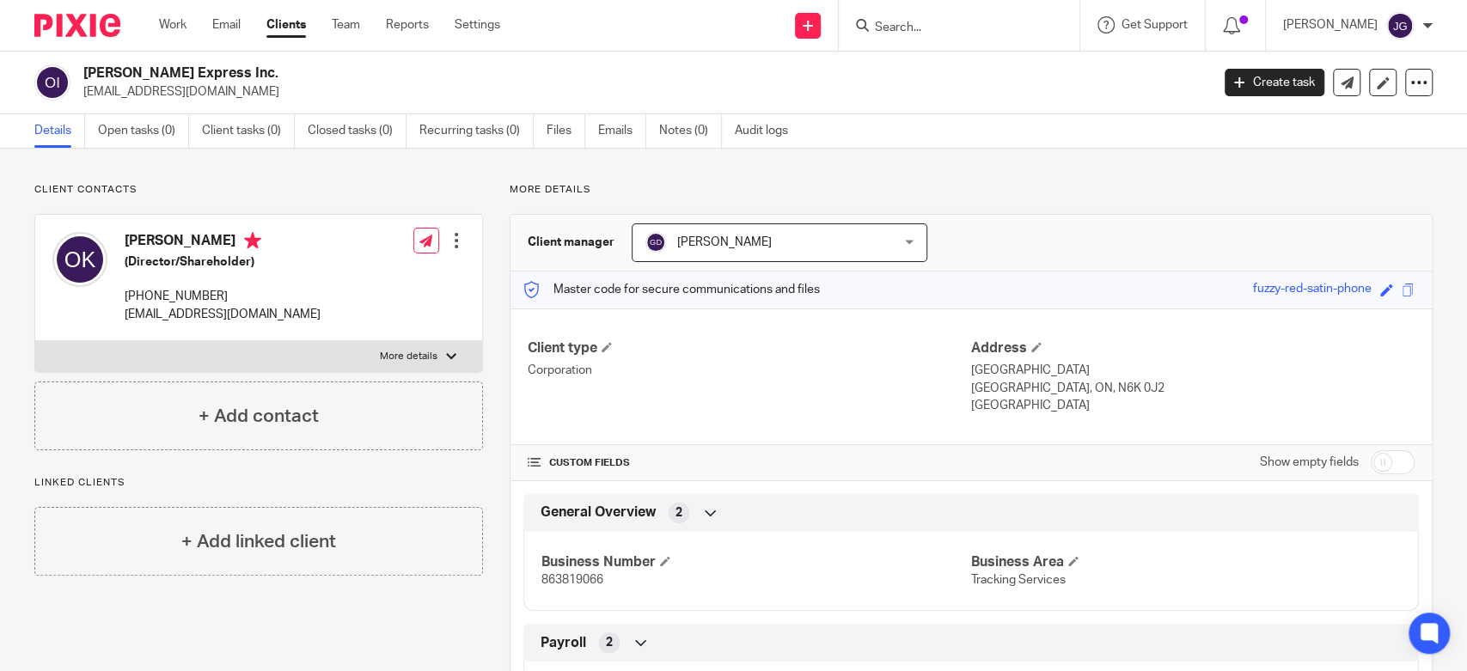
click at [922, 21] on input "Search" at bounding box center [950, 28] width 155 height 15
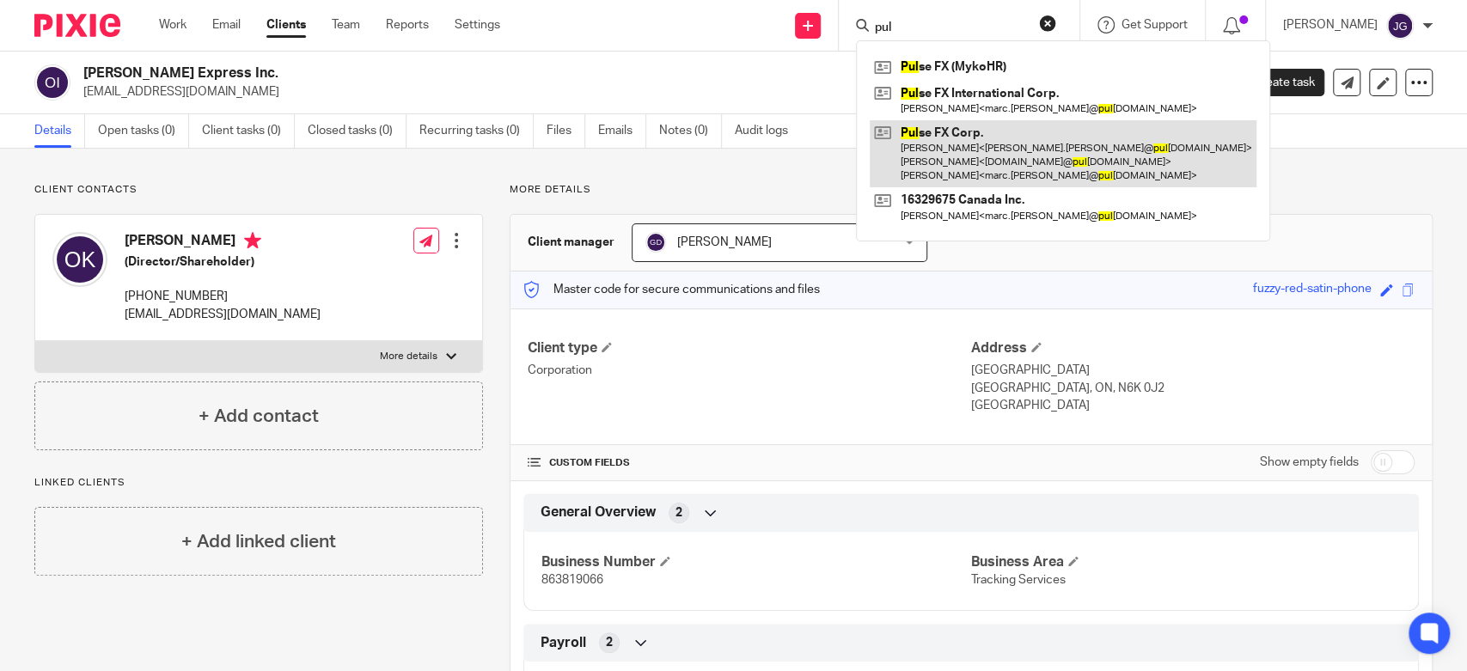
type input "pul"
click at [962, 139] on link at bounding box center [1063, 154] width 387 height 68
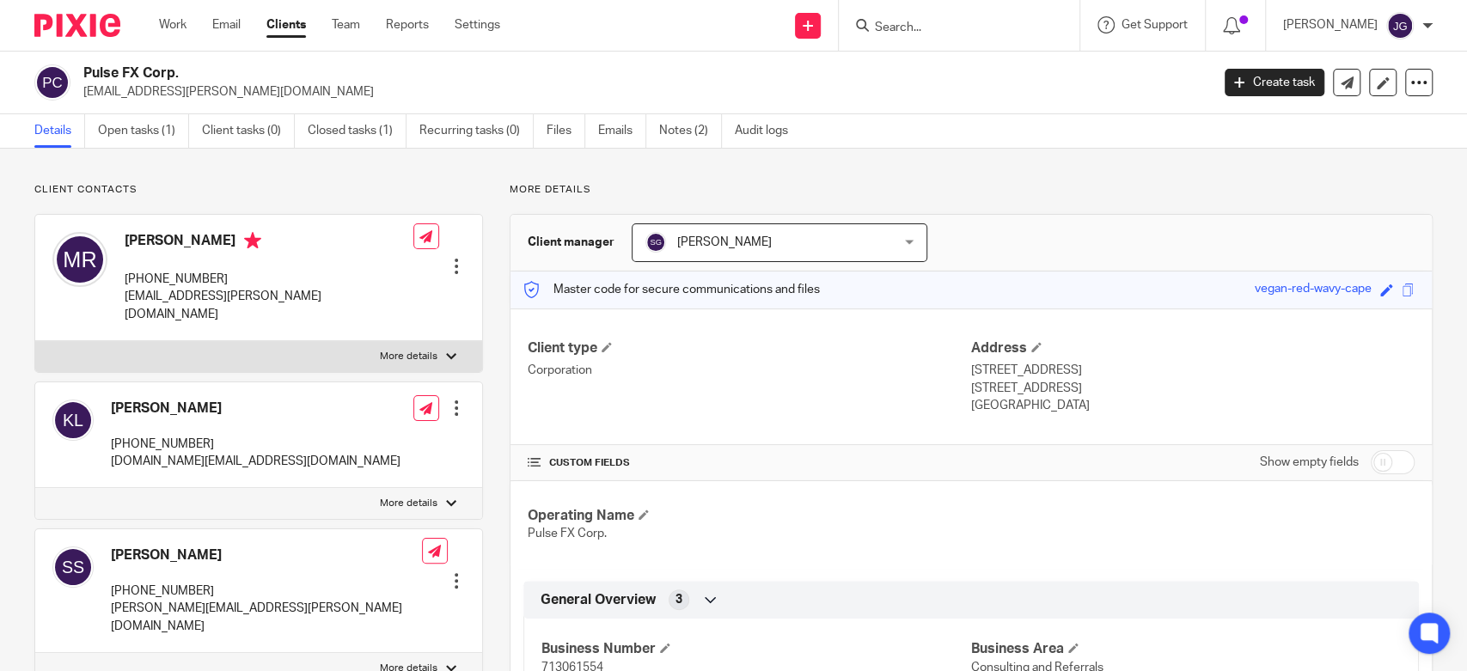
click at [928, 40] on div at bounding box center [959, 25] width 241 height 51
click at [928, 29] on input "Search" at bounding box center [950, 28] width 155 height 15
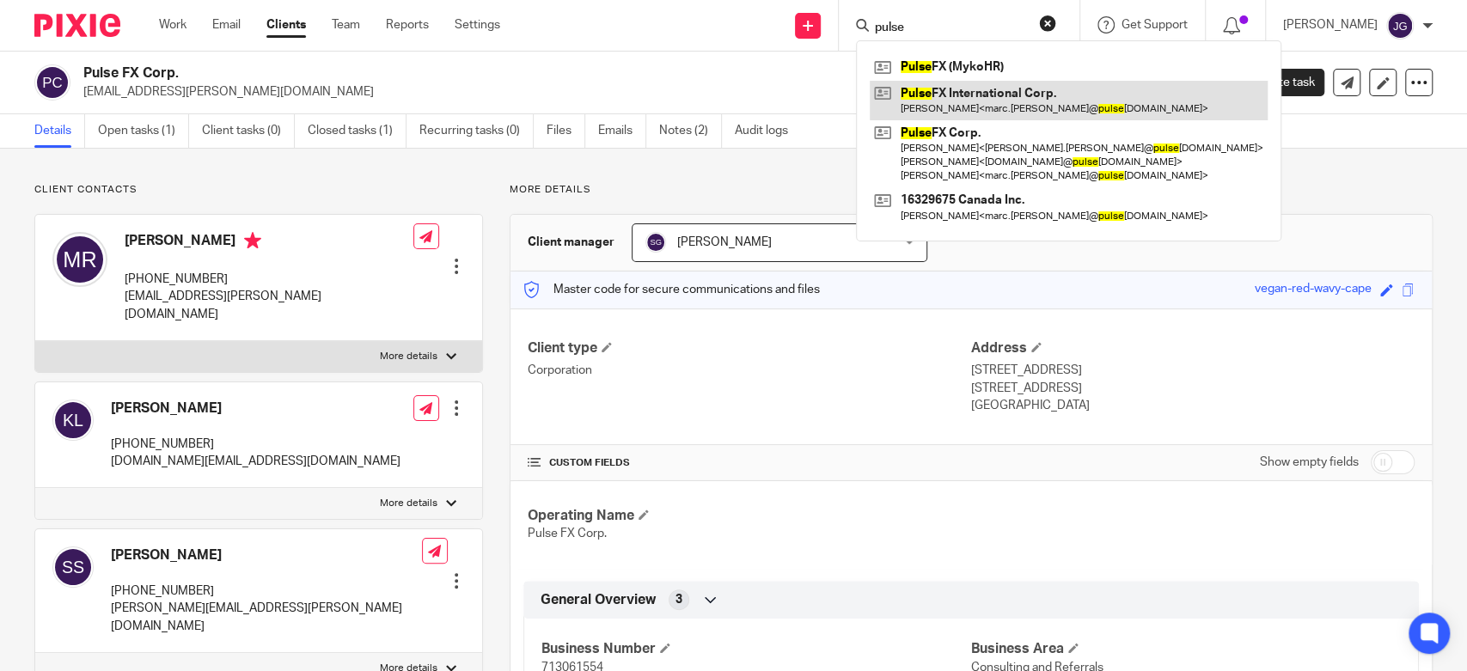
type input "pulse"
click at [942, 89] on link at bounding box center [1069, 101] width 398 height 40
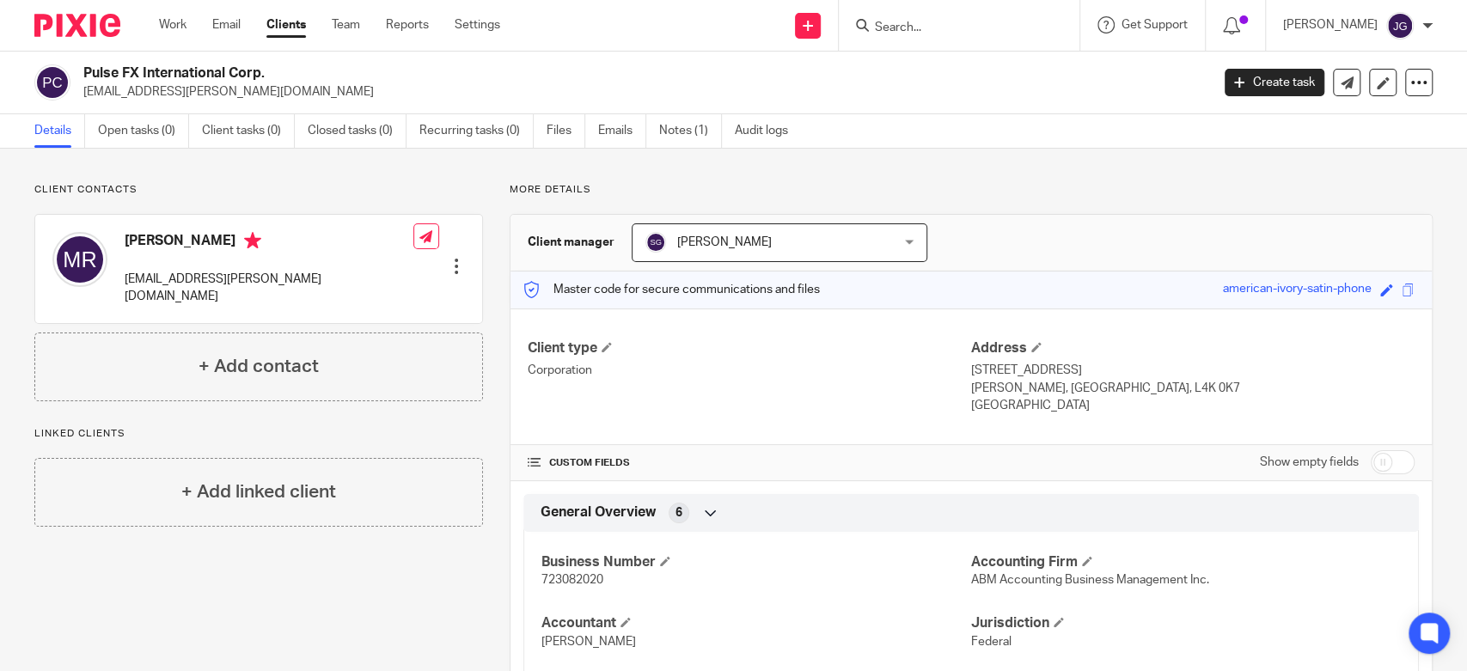
click at [947, 44] on div at bounding box center [959, 25] width 241 height 51
click at [947, 29] on input "Search" at bounding box center [950, 28] width 155 height 15
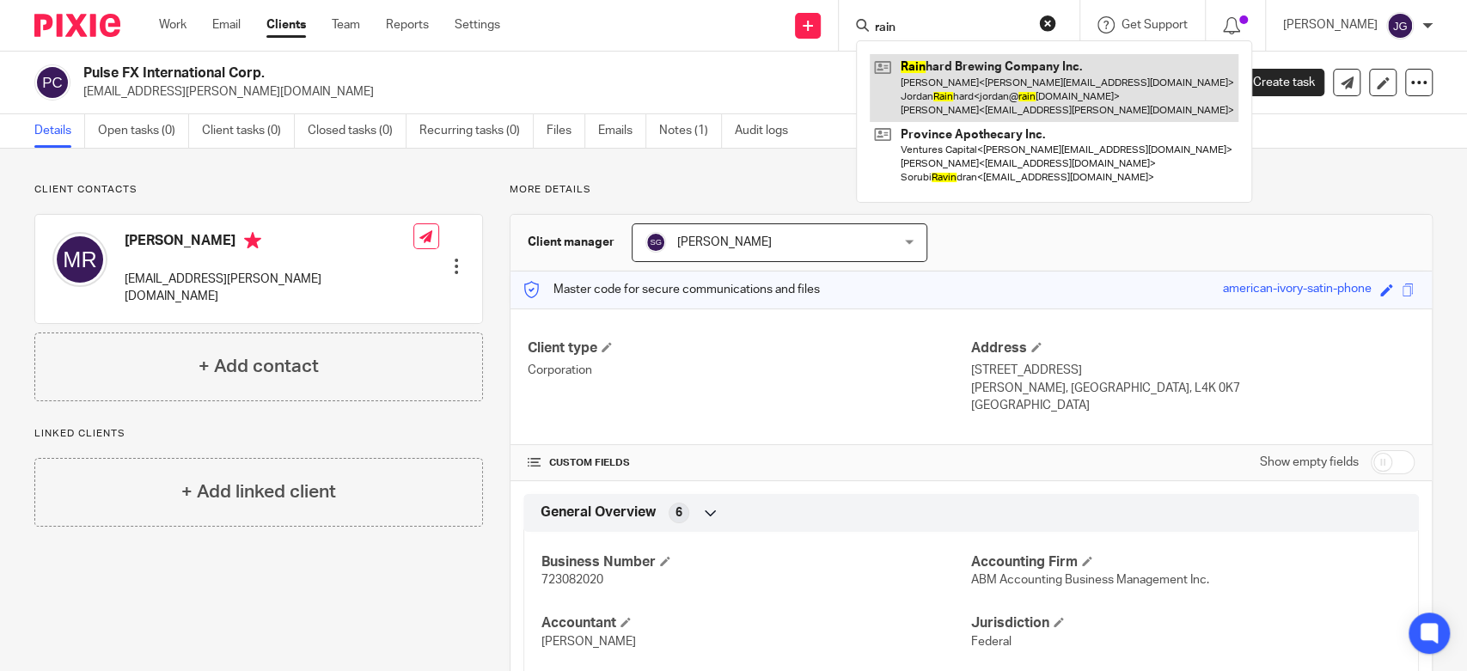
type input "rain"
click at [962, 64] on link at bounding box center [1054, 88] width 369 height 68
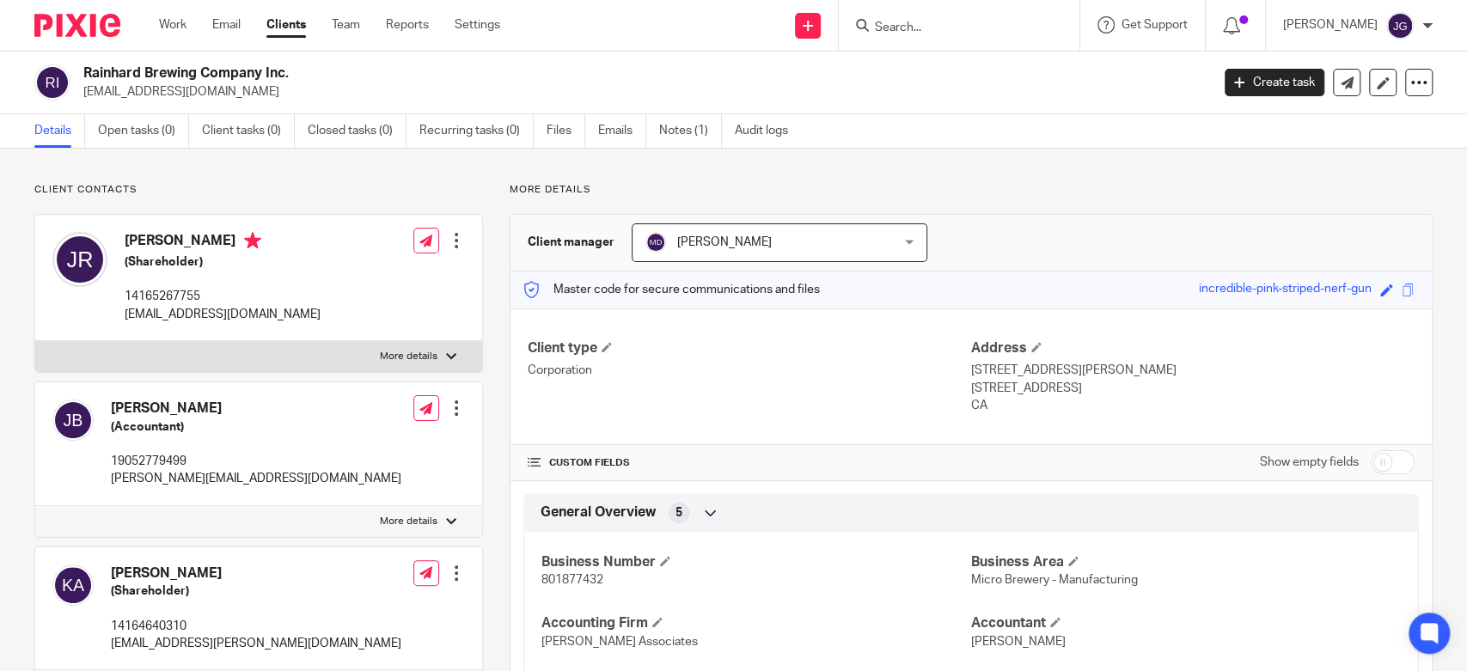
click at [946, 34] on input "Search" at bounding box center [950, 28] width 155 height 15
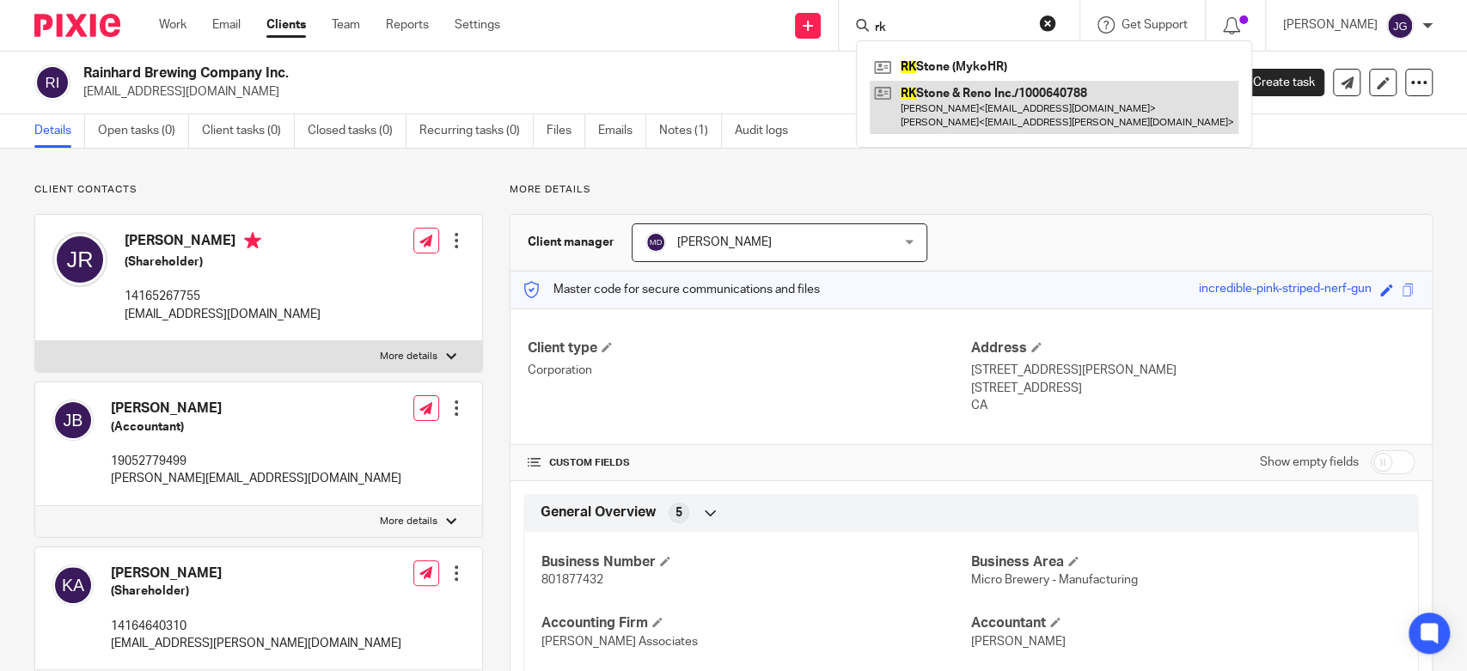
type input "rk"
click at [974, 101] on link at bounding box center [1054, 107] width 369 height 53
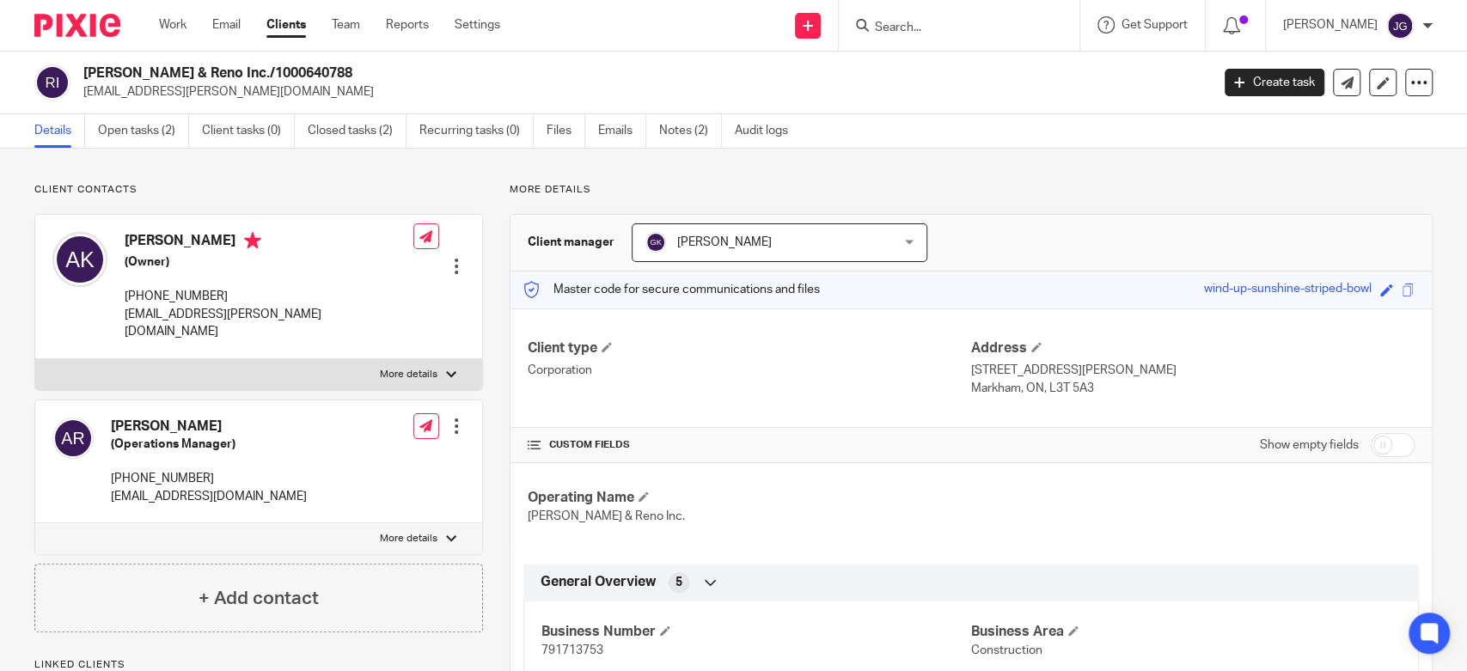
click at [922, 24] on input "Search" at bounding box center [950, 28] width 155 height 15
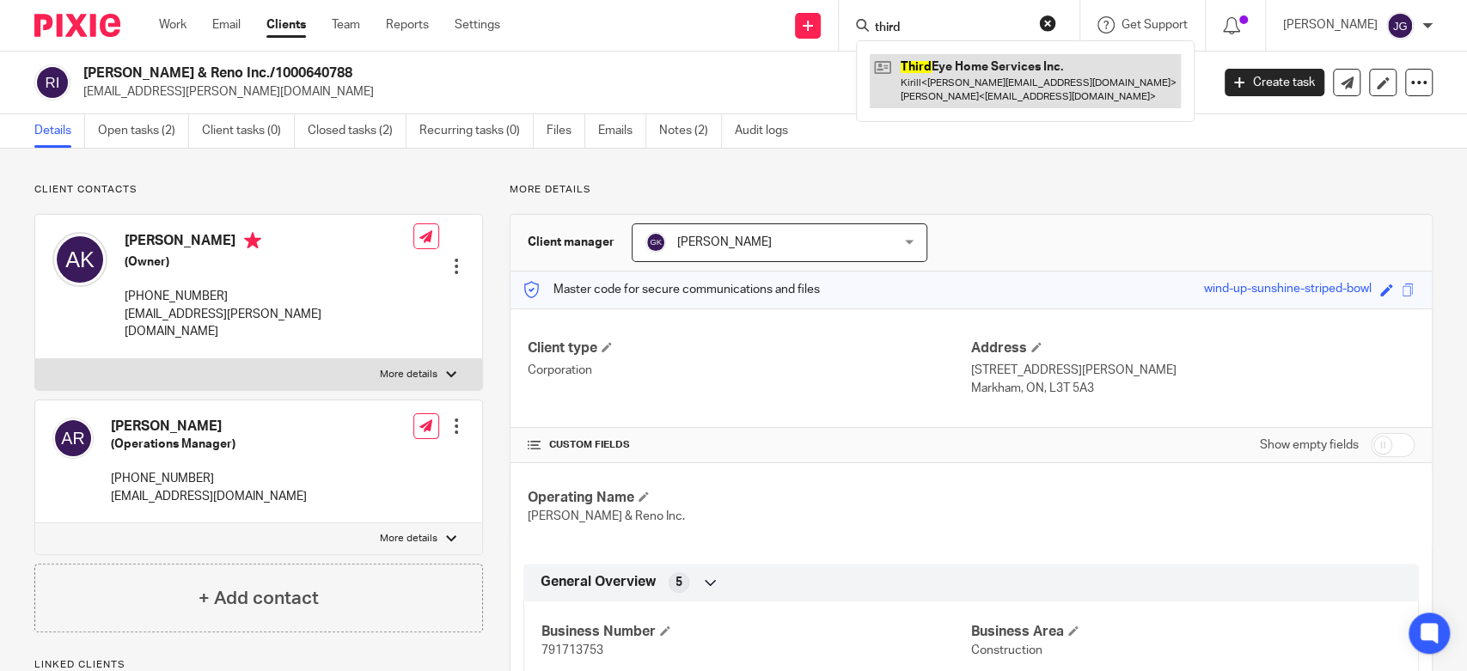
type input "third"
click at [953, 78] on link at bounding box center [1025, 80] width 311 height 53
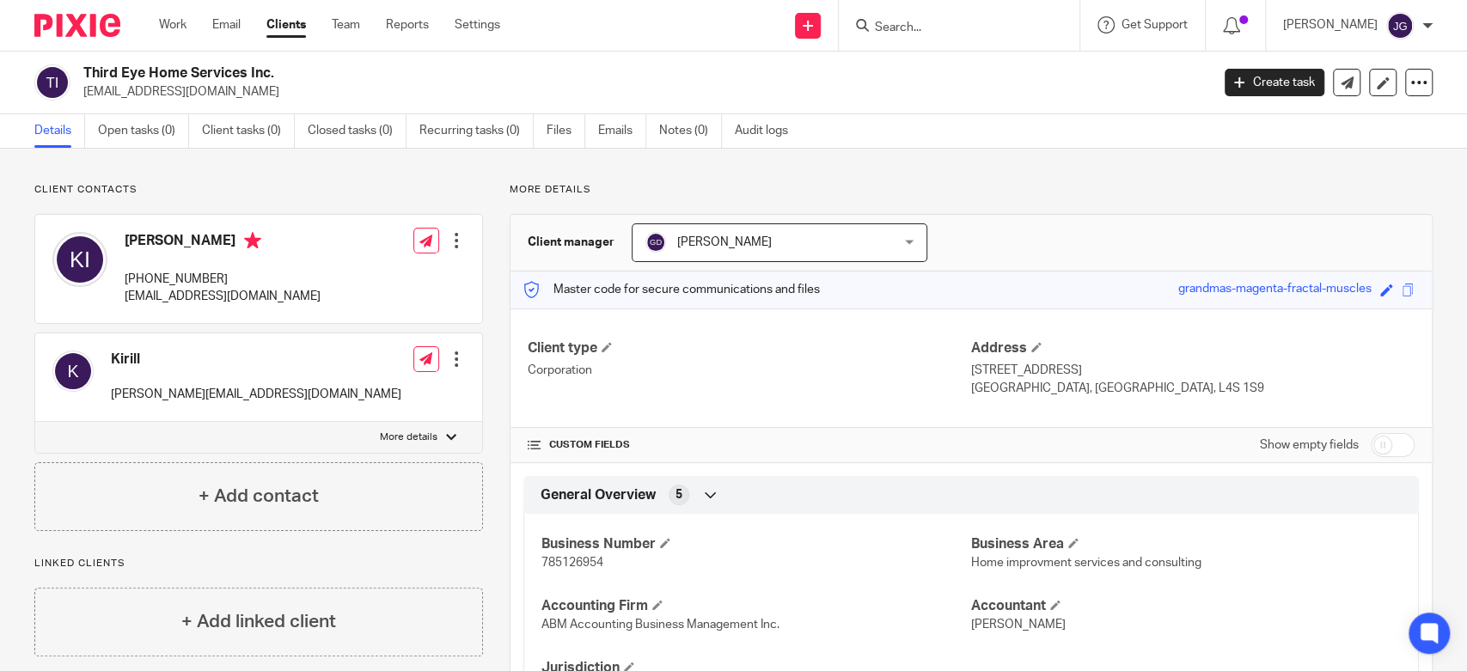
click at [918, 24] on input "Search" at bounding box center [950, 28] width 155 height 15
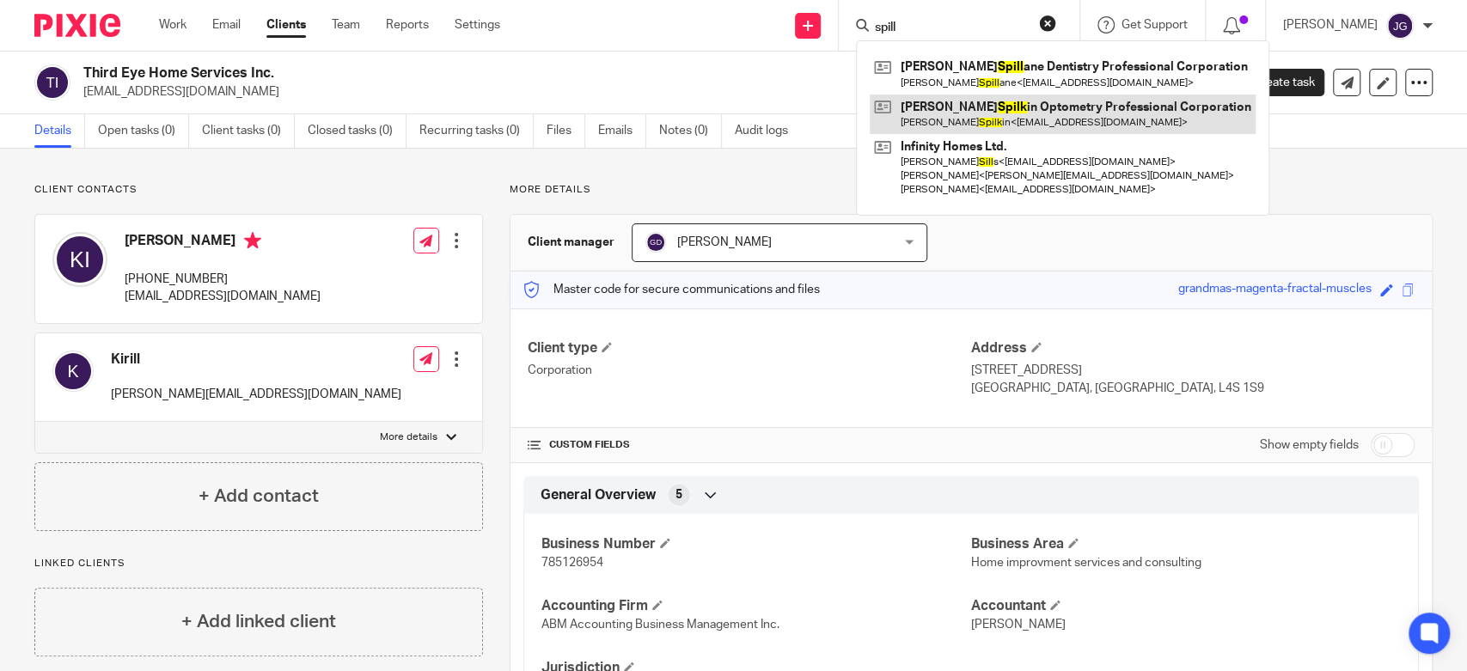
type input "spill"
drag, startPoint x: 1023, startPoint y: 107, endPoint x: 1039, endPoint y: 105, distance: 15.6
click at [1025, 107] on link at bounding box center [1063, 115] width 386 height 40
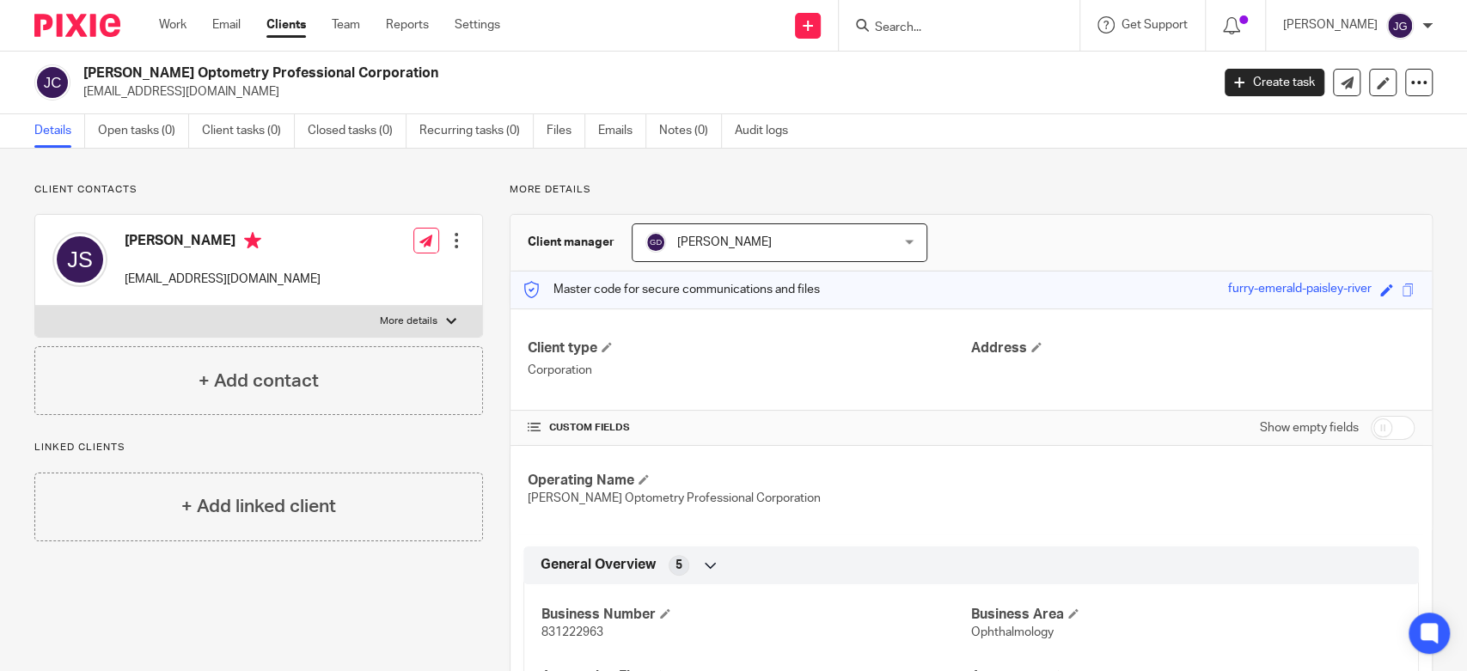
click at [901, 28] on input "Search" at bounding box center [950, 28] width 155 height 15
paste input "[PERSON_NAME]"
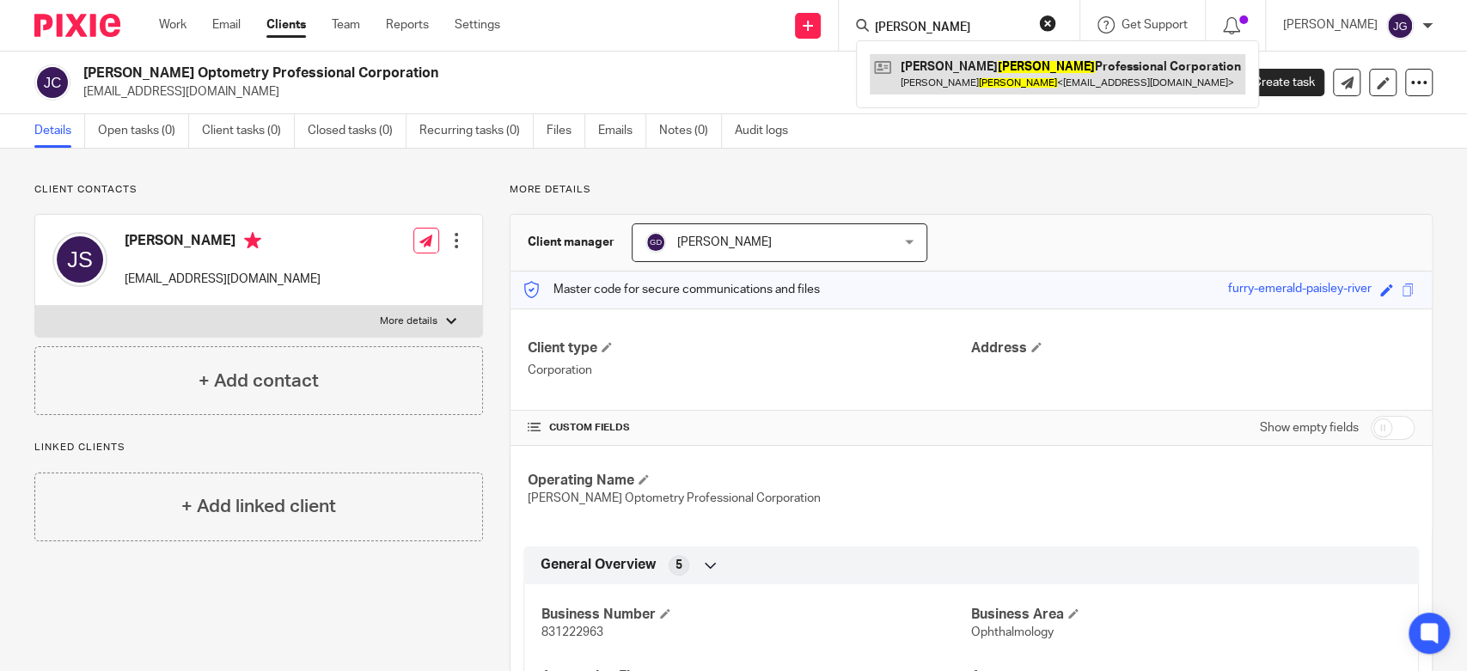
type input "[PERSON_NAME]"
click at [960, 59] on link at bounding box center [1058, 74] width 376 height 40
